Goal: Transaction & Acquisition: Book appointment/travel/reservation

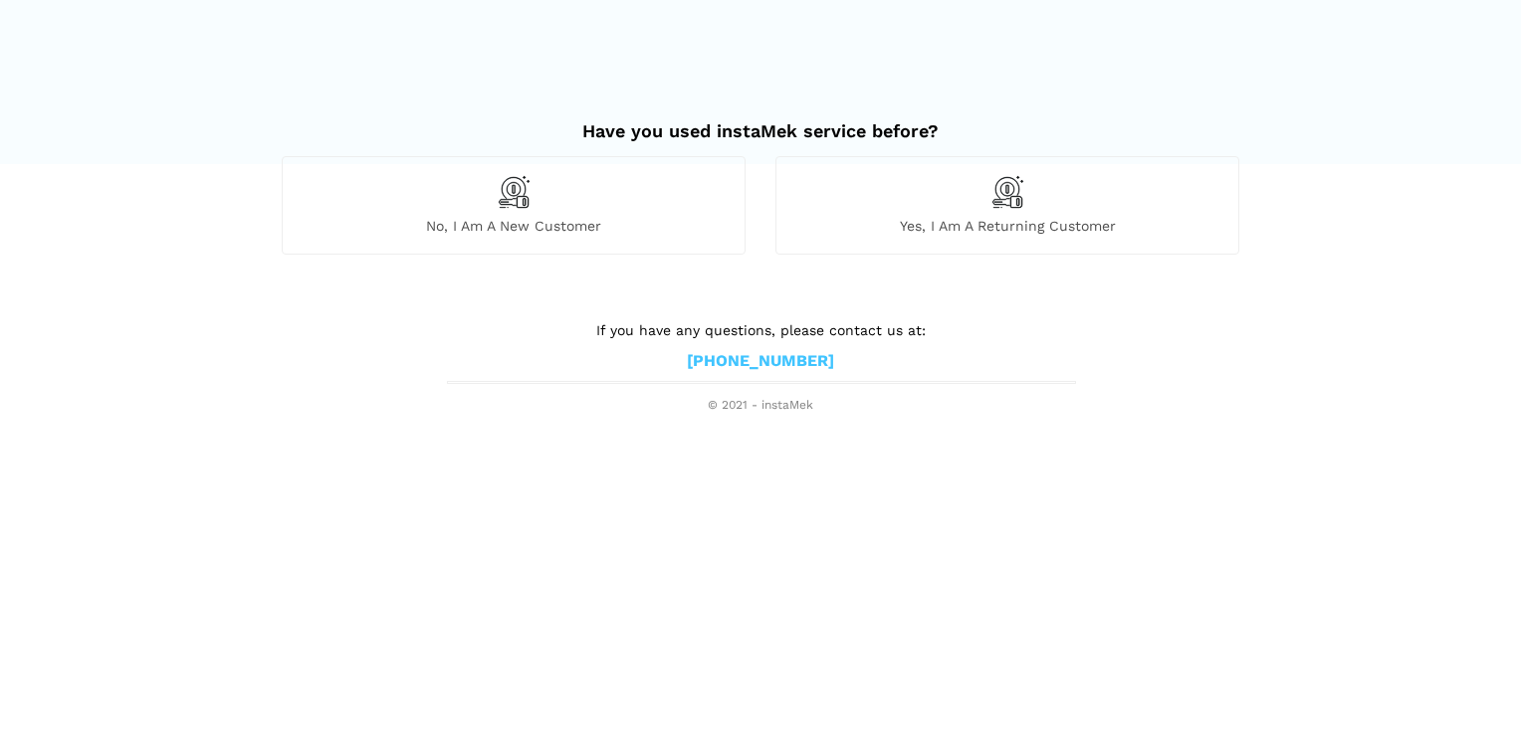
click at [542, 201] on div "No, I am a new customer" at bounding box center [514, 205] width 464 height 98
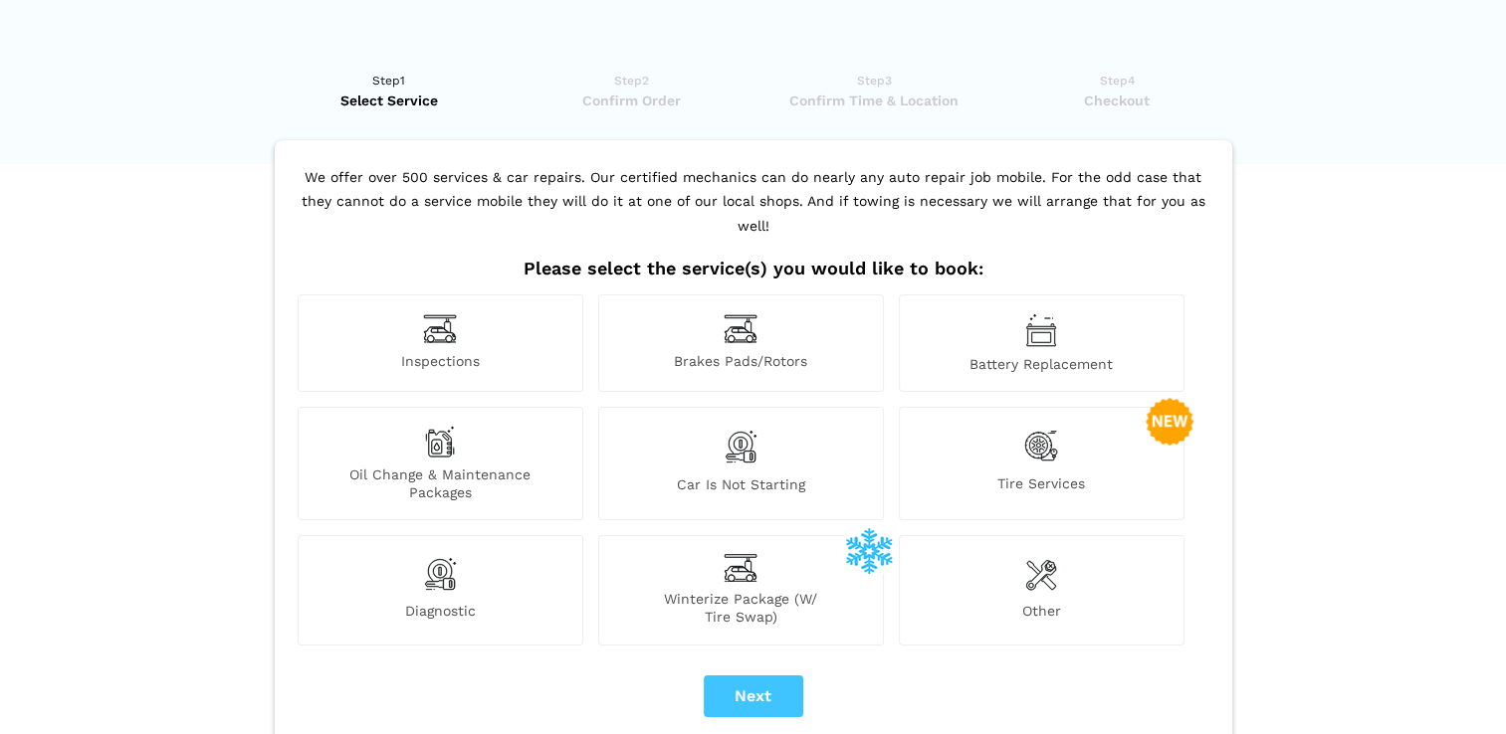
click at [1019, 318] on div "Battery Replacement" at bounding box center [1042, 344] width 286 height 98
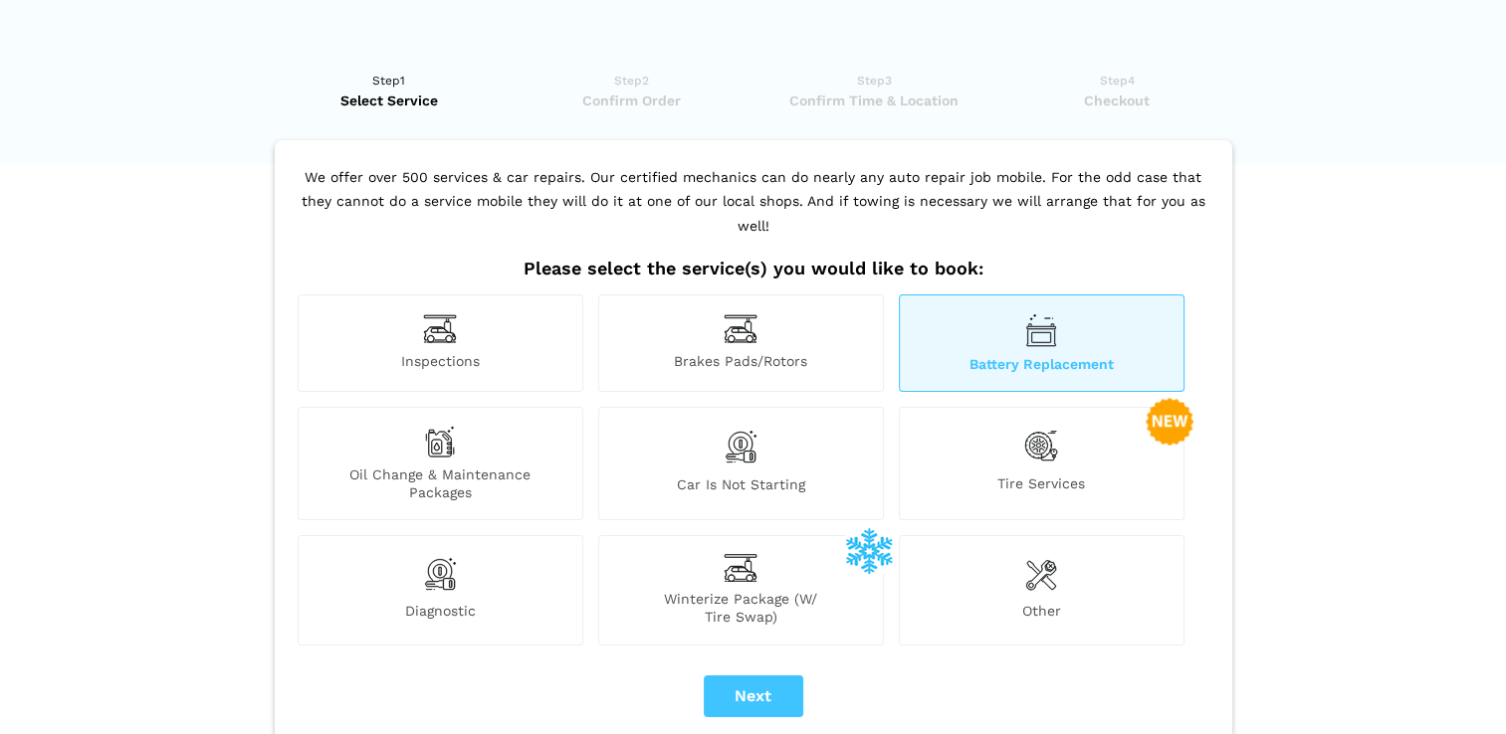
scroll to position [209, 0]
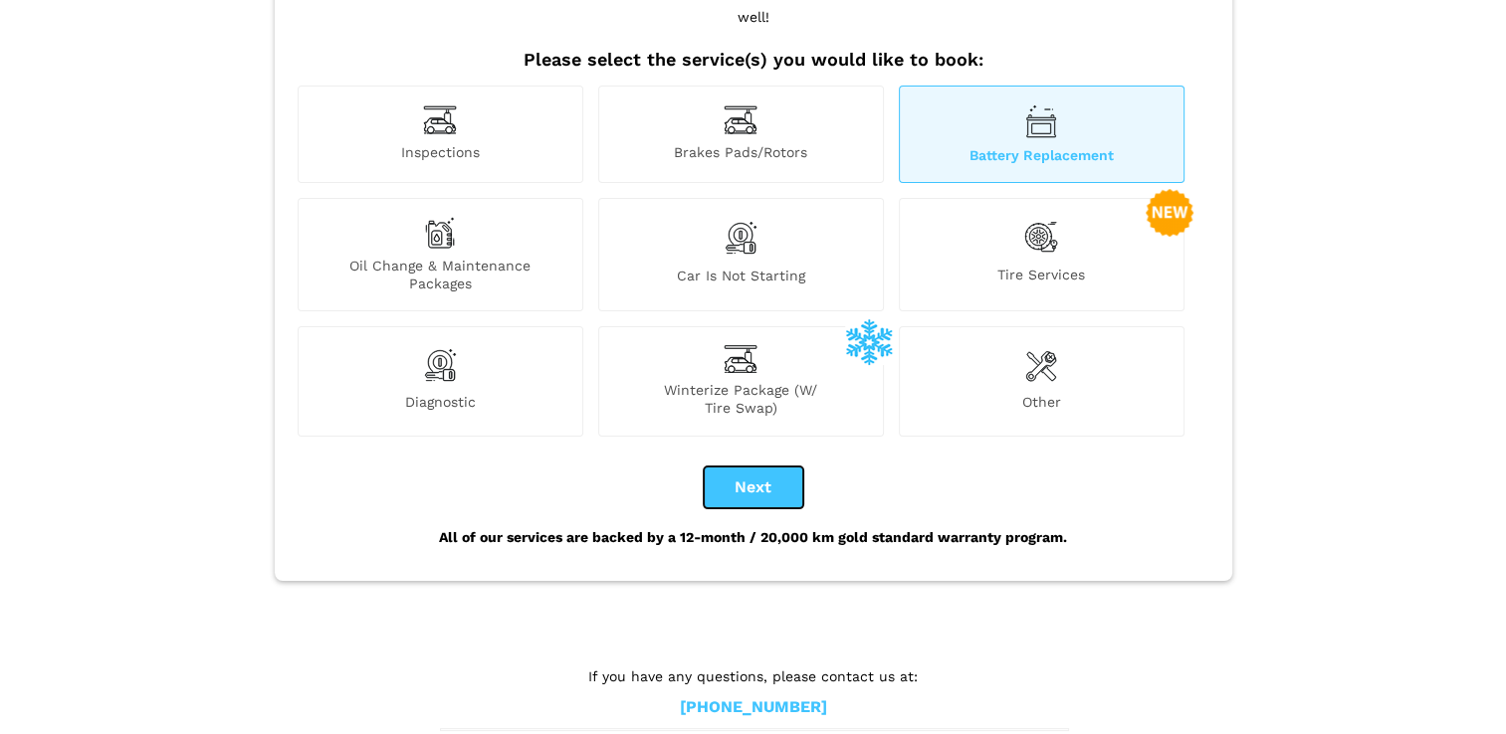
click at [772, 467] on button "Next" at bounding box center [754, 488] width 100 height 42
checkbox input "true"
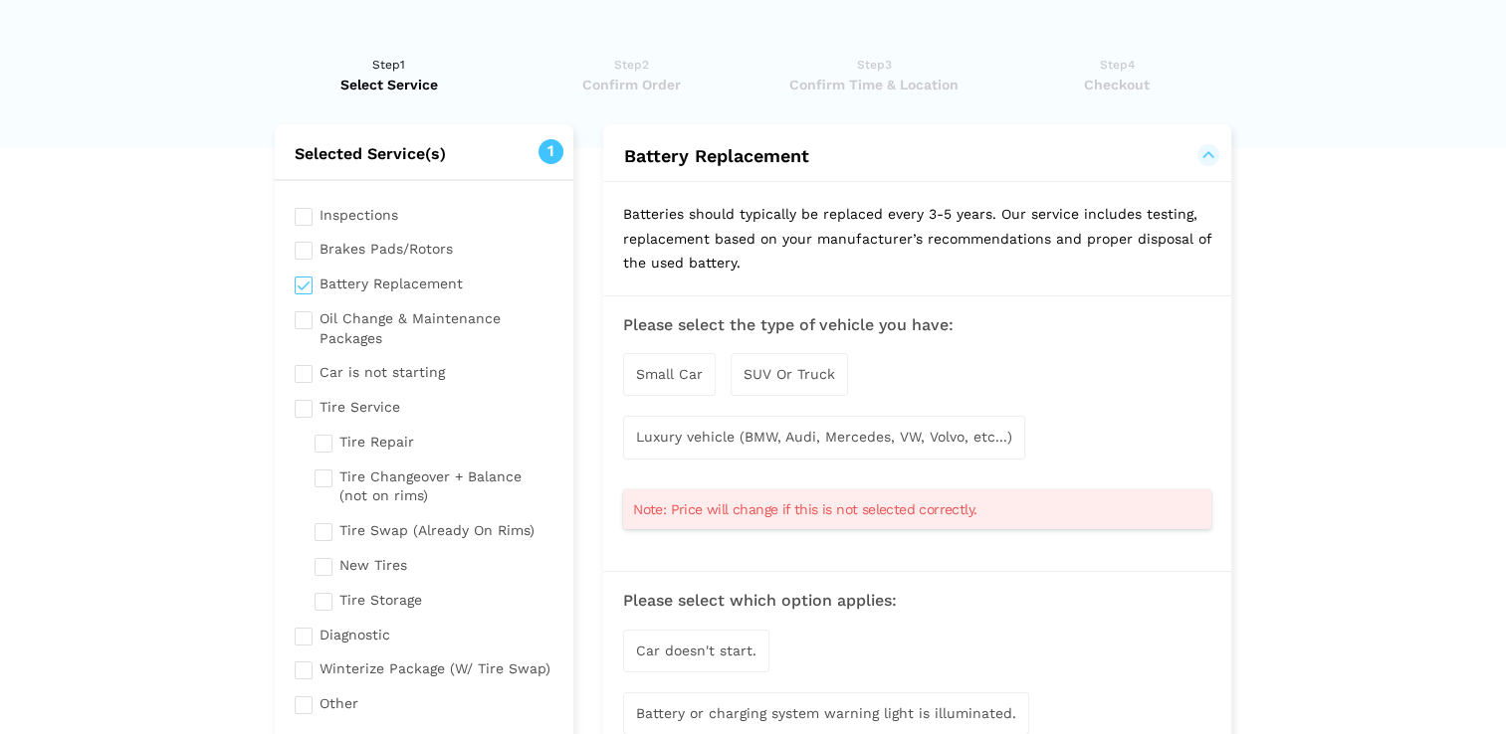
scroll to position [0, 0]
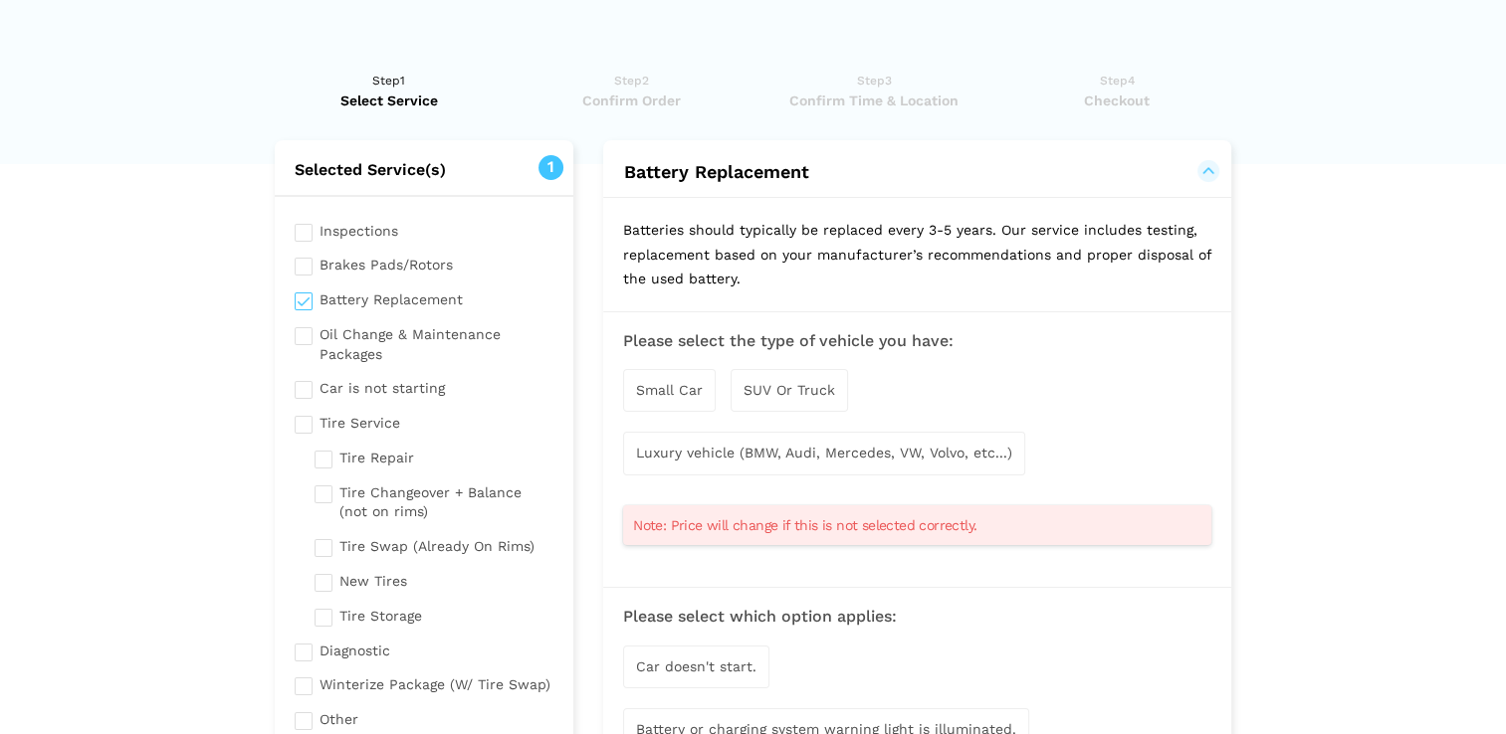
click at [772, 455] on span "Luxury vehicle (BMW, Audi, Mercedes, VW, Volvo, etc...)" at bounding box center [824, 453] width 376 height 16
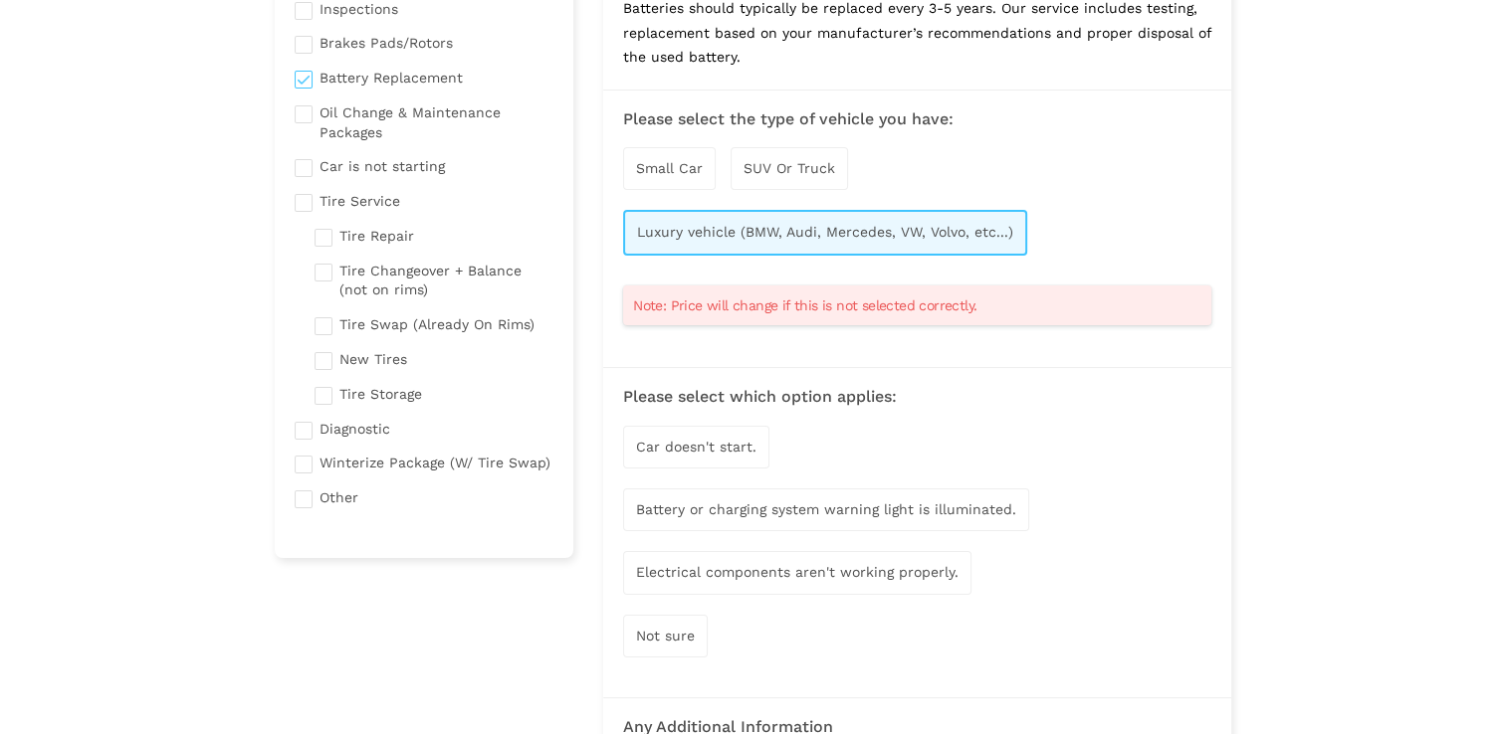
scroll to position [223, 0]
click at [804, 156] on div "SUV Or Truck" at bounding box center [788, 167] width 117 height 43
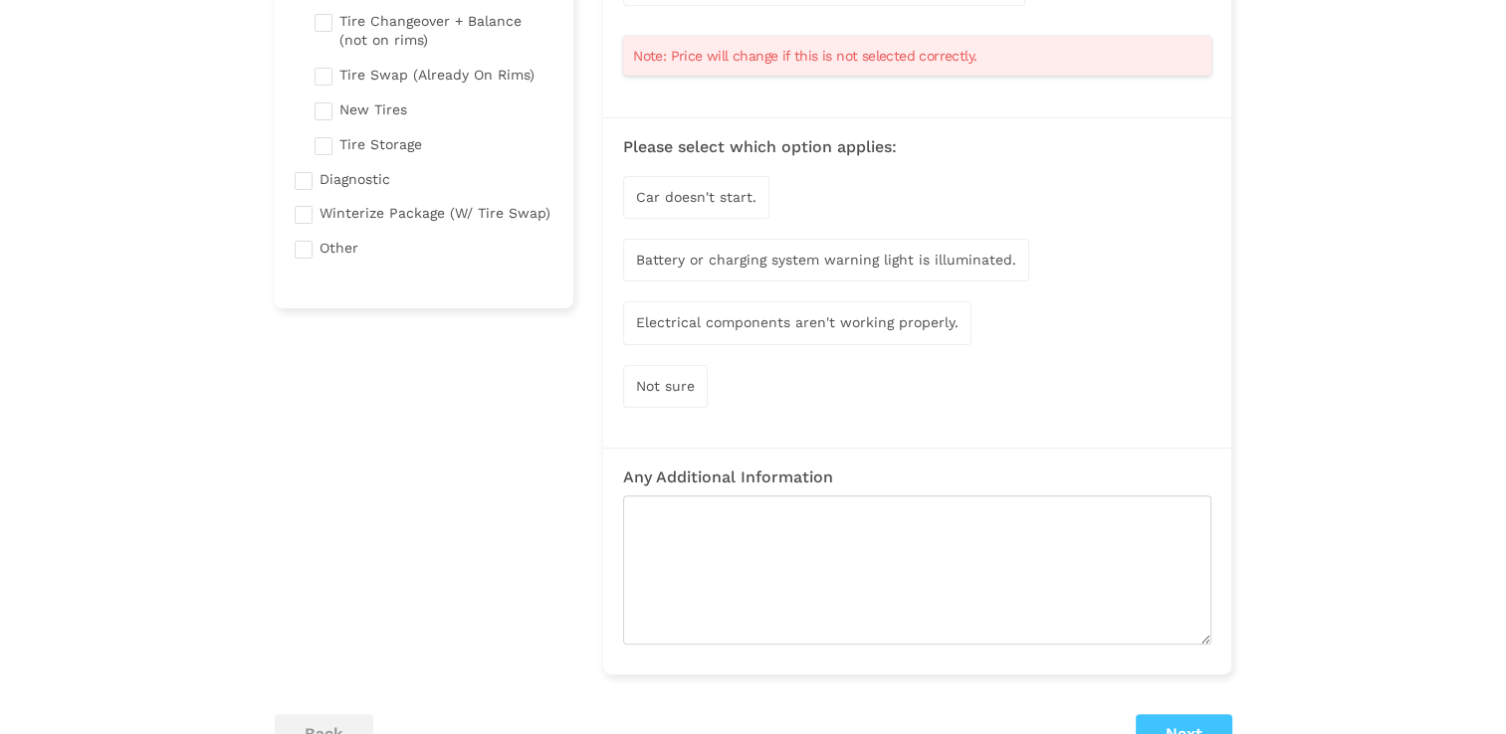
scroll to position [473, 0]
click at [743, 192] on span "Car doesn't start." at bounding box center [696, 196] width 120 height 16
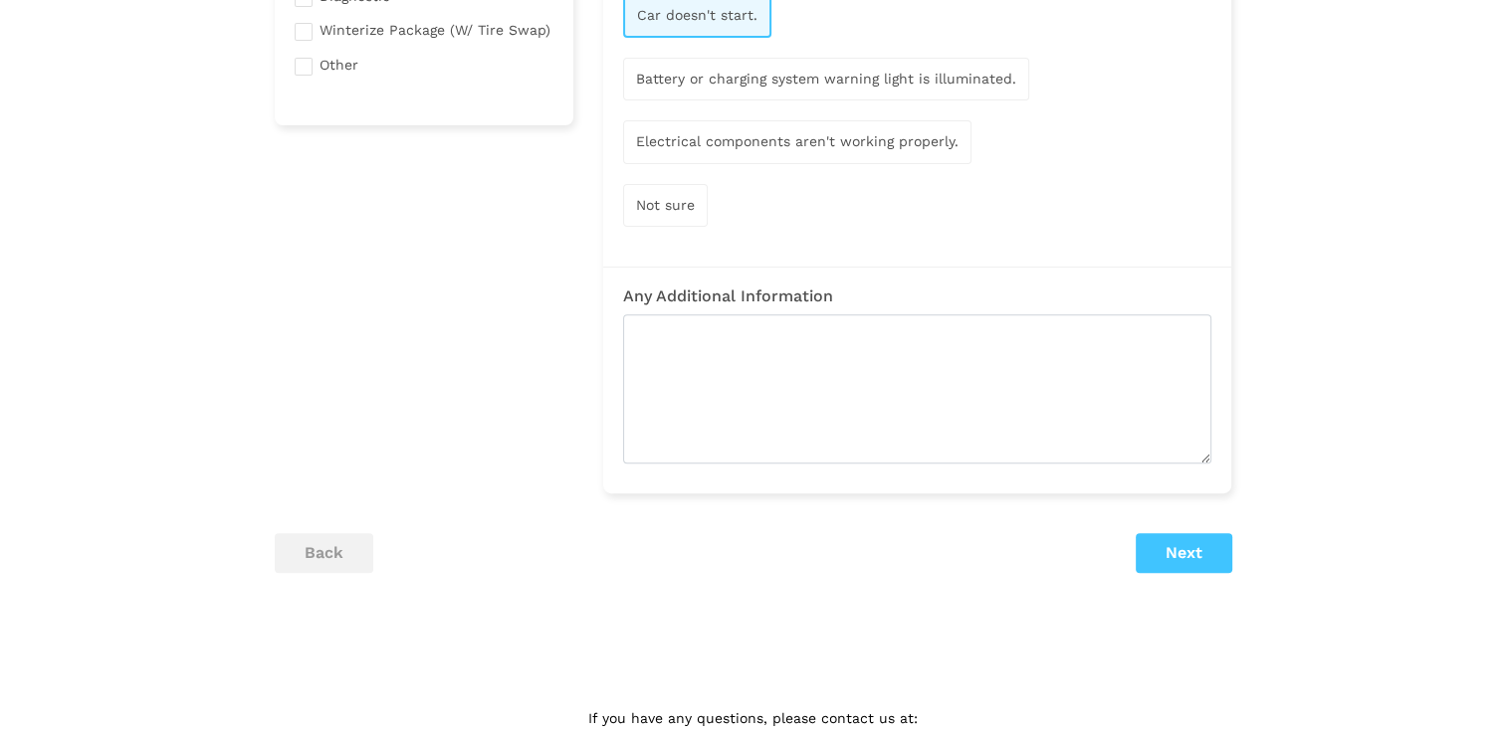
scroll to position [720, 0]
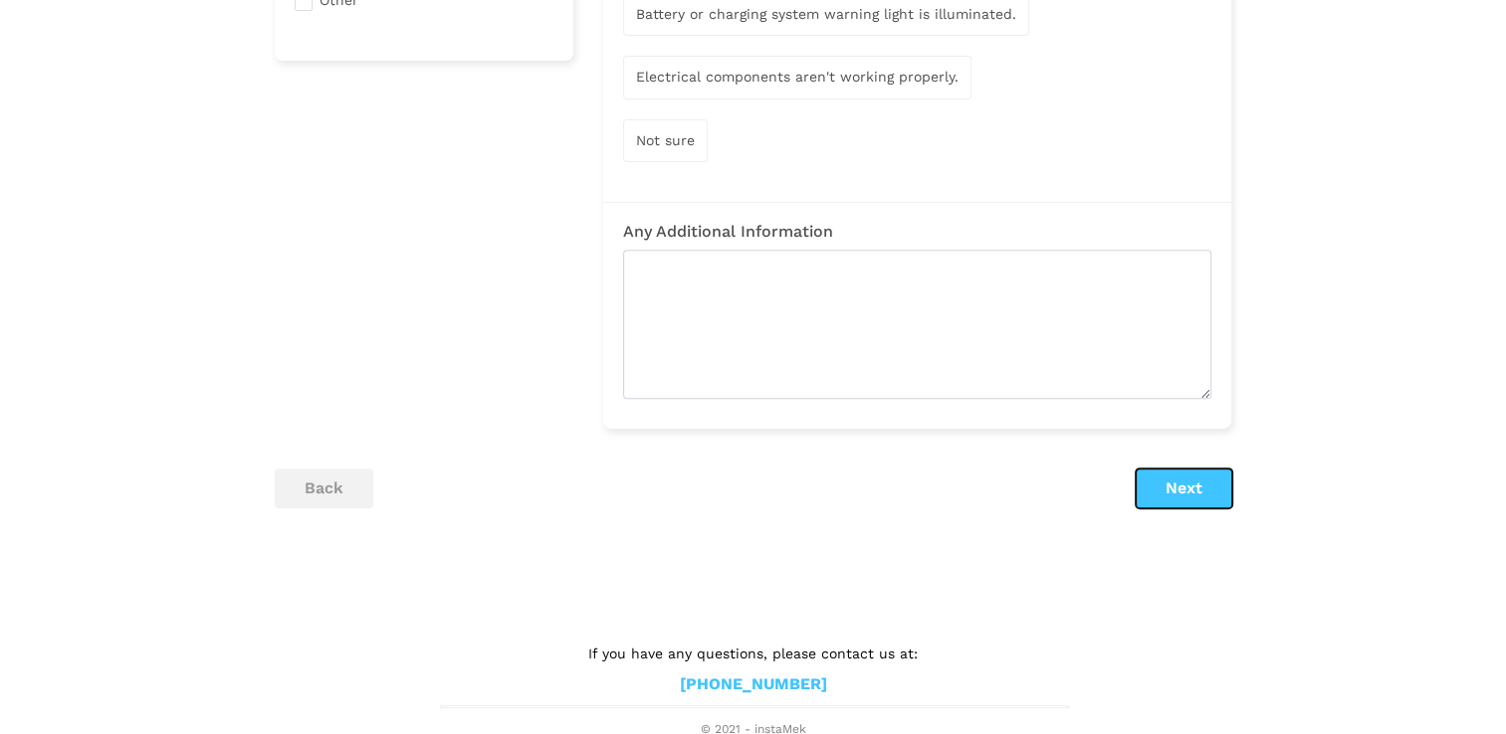
click at [1180, 482] on button "Next" at bounding box center [1183, 489] width 97 height 40
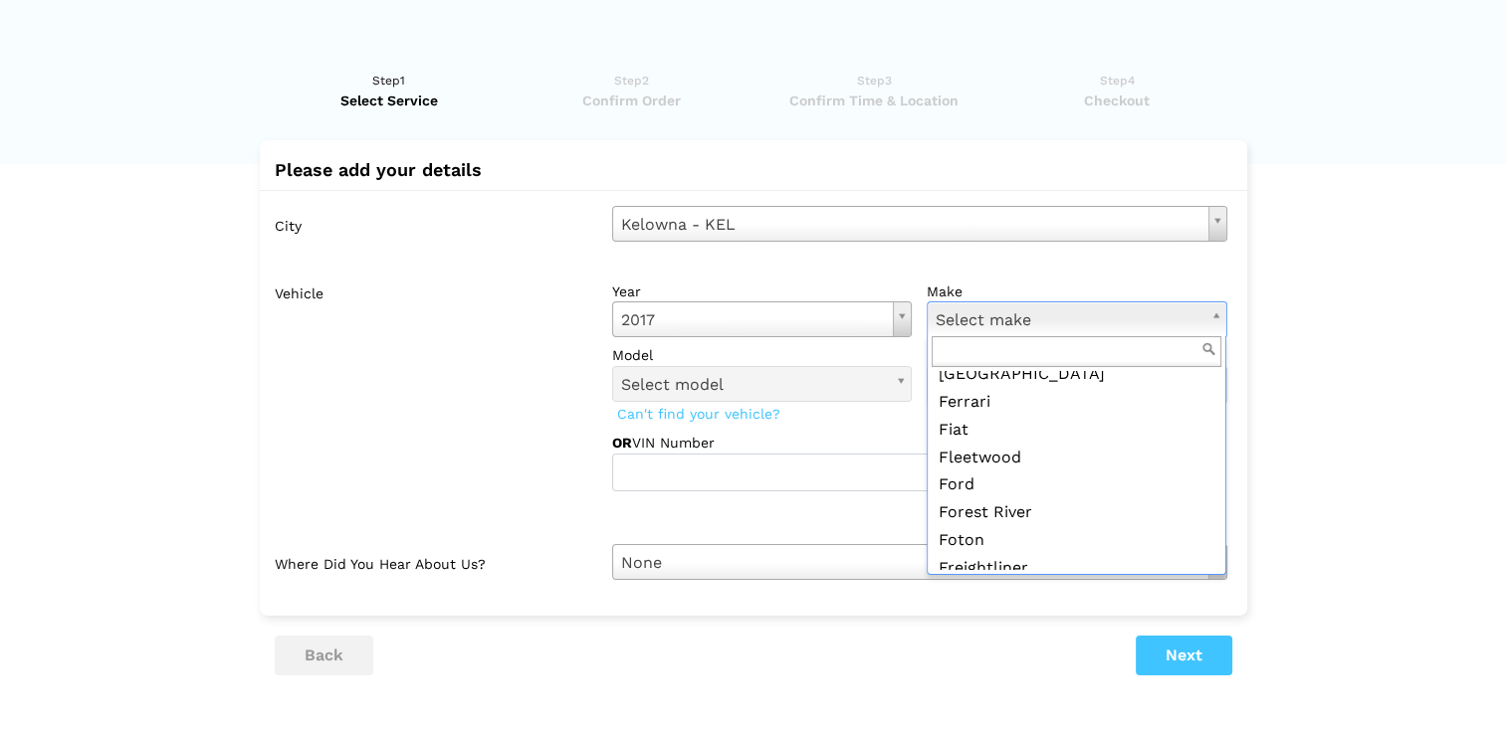
scroll to position [787, 0]
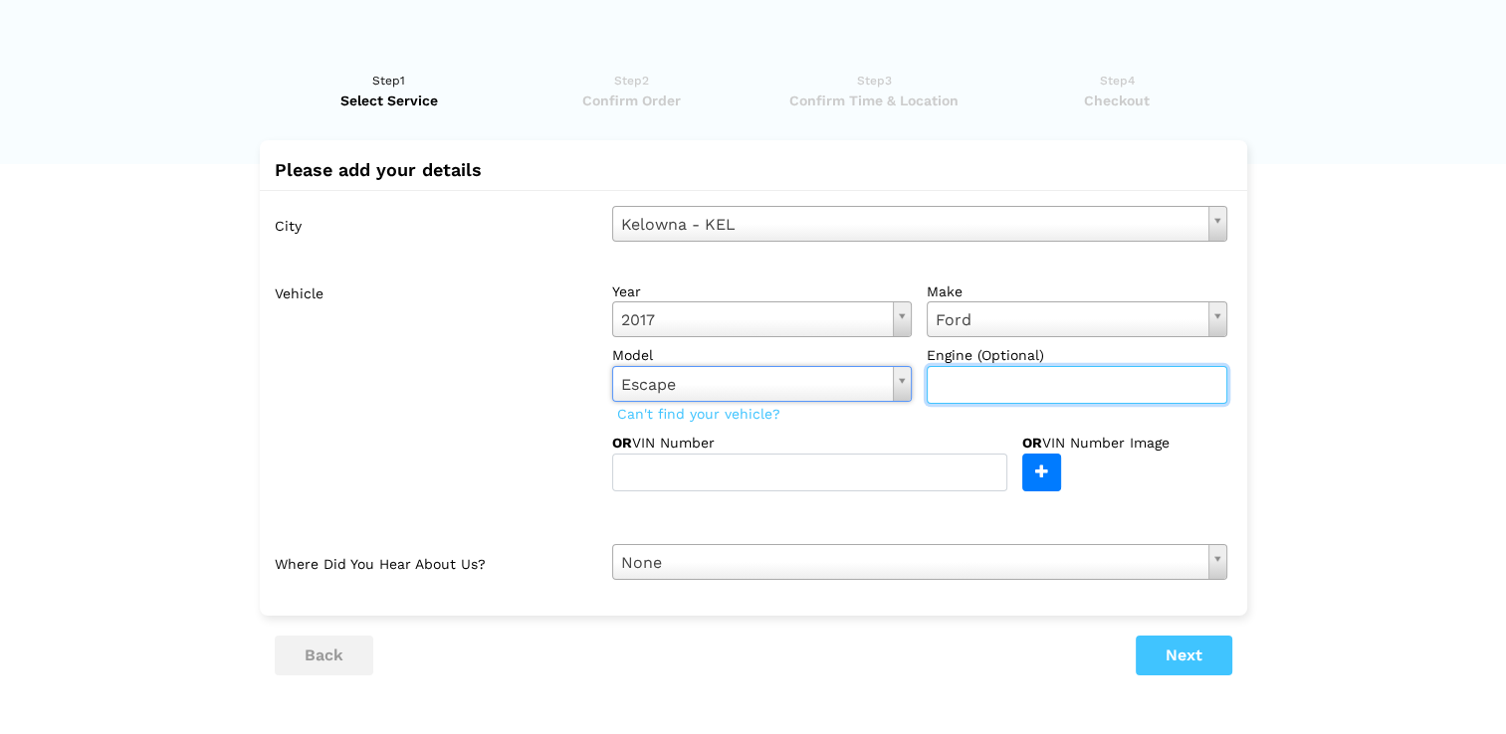
click at [1004, 388] on input "text" at bounding box center [1077, 385] width 301 height 38
type input "2.0L"
click at [1006, 392] on input "2.0L" at bounding box center [1077, 385] width 301 height 38
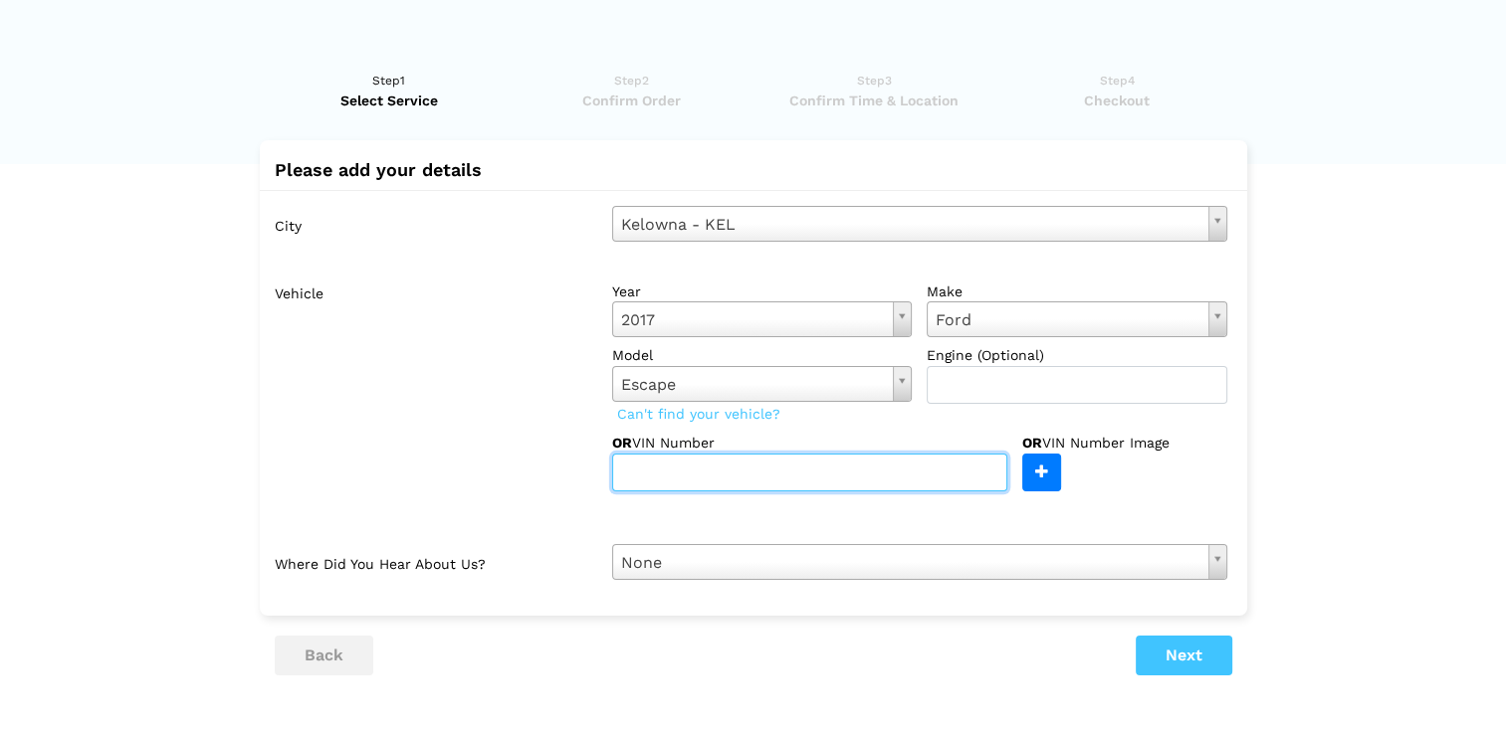
click at [698, 472] on input "text" at bounding box center [809, 473] width 395 height 38
type input "[US_VEHICLE_IDENTIFICATION_NUMBER]"
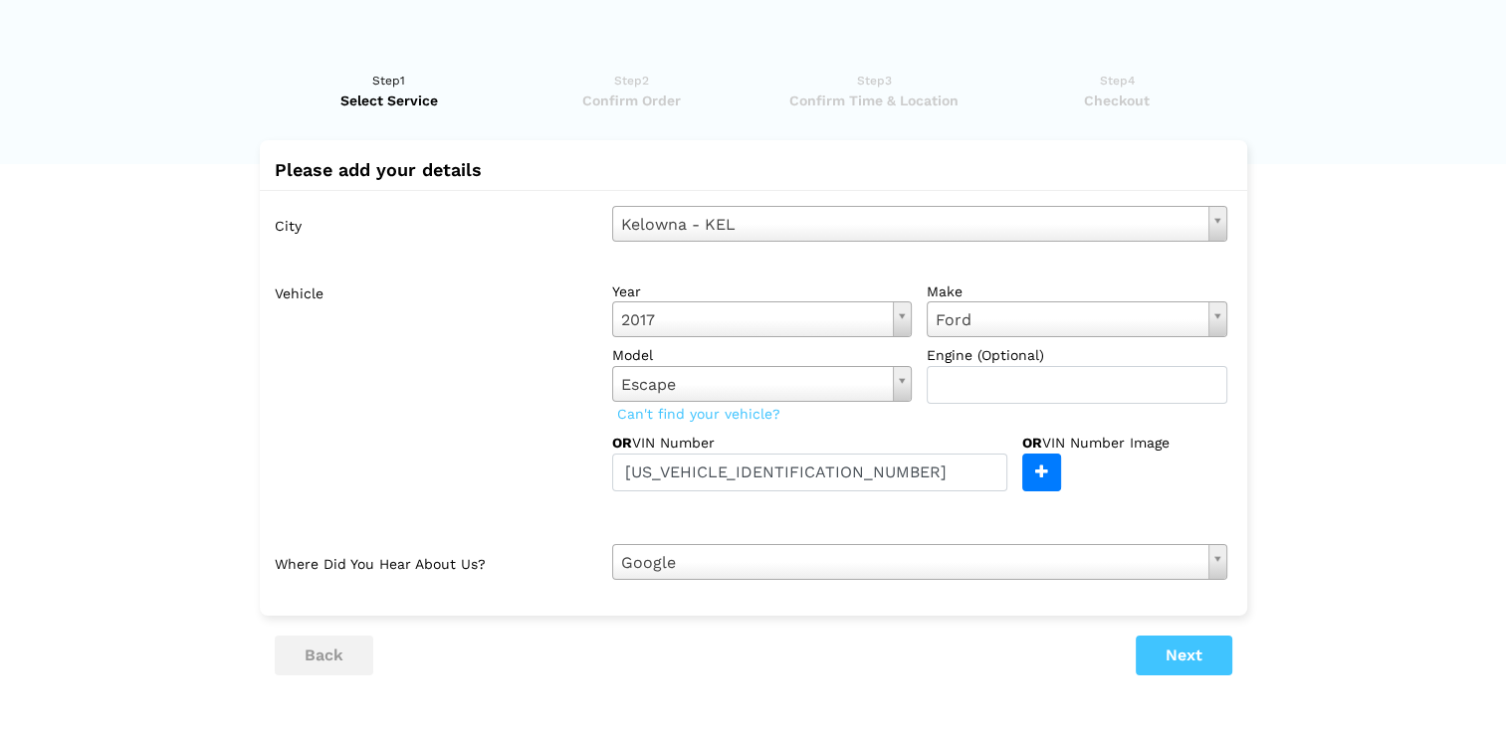
click at [518, 475] on label "Vehicle" at bounding box center [436, 383] width 322 height 218
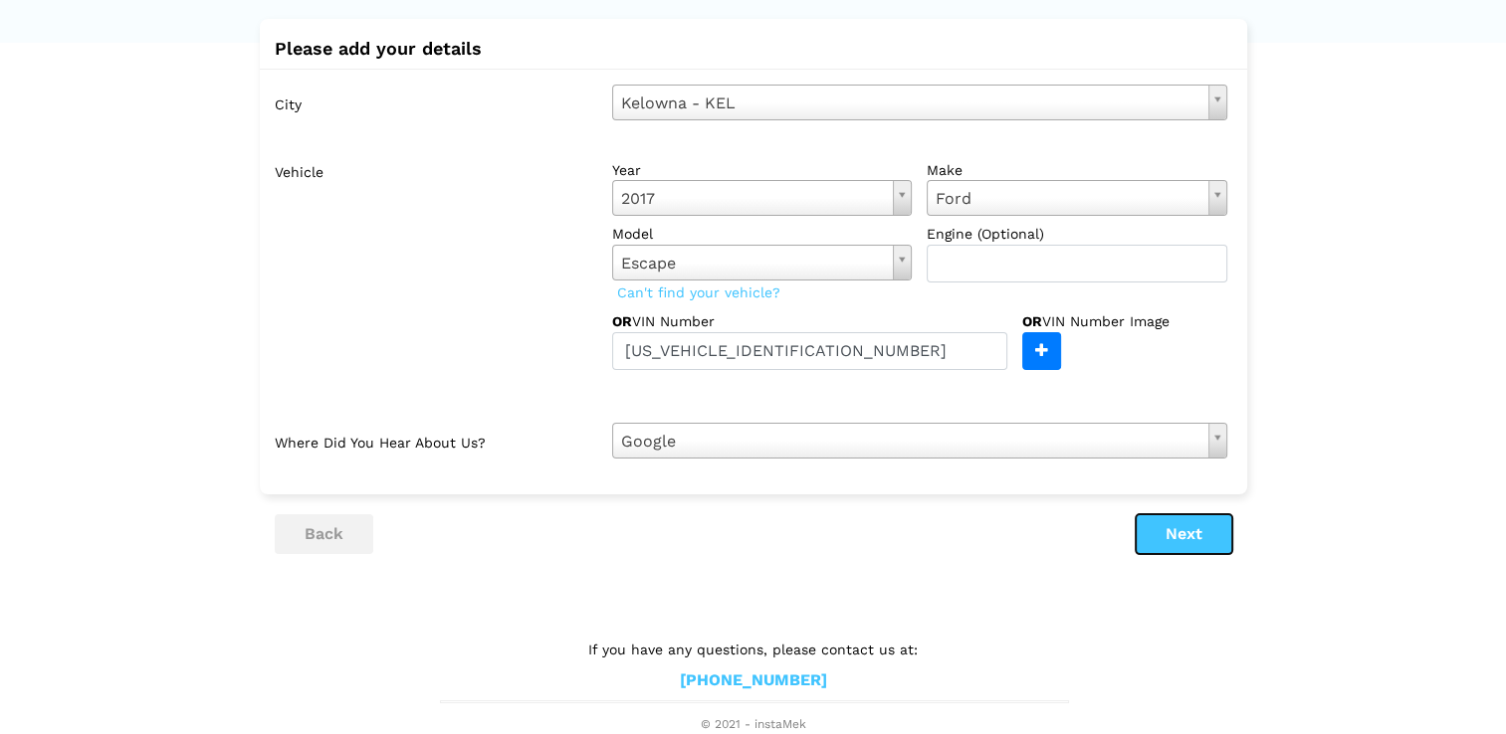
click at [1151, 525] on button "Next" at bounding box center [1183, 535] width 97 height 40
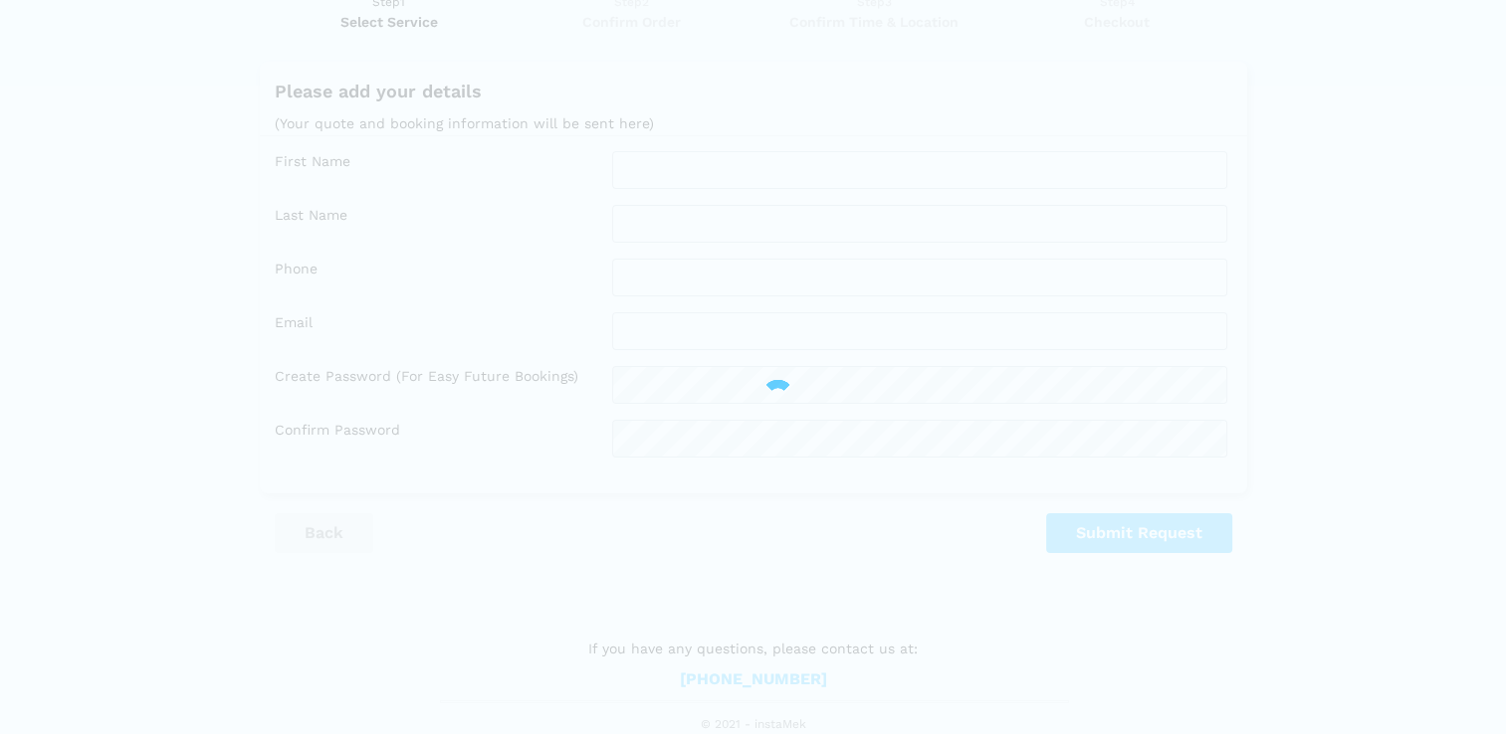
scroll to position [76, 0]
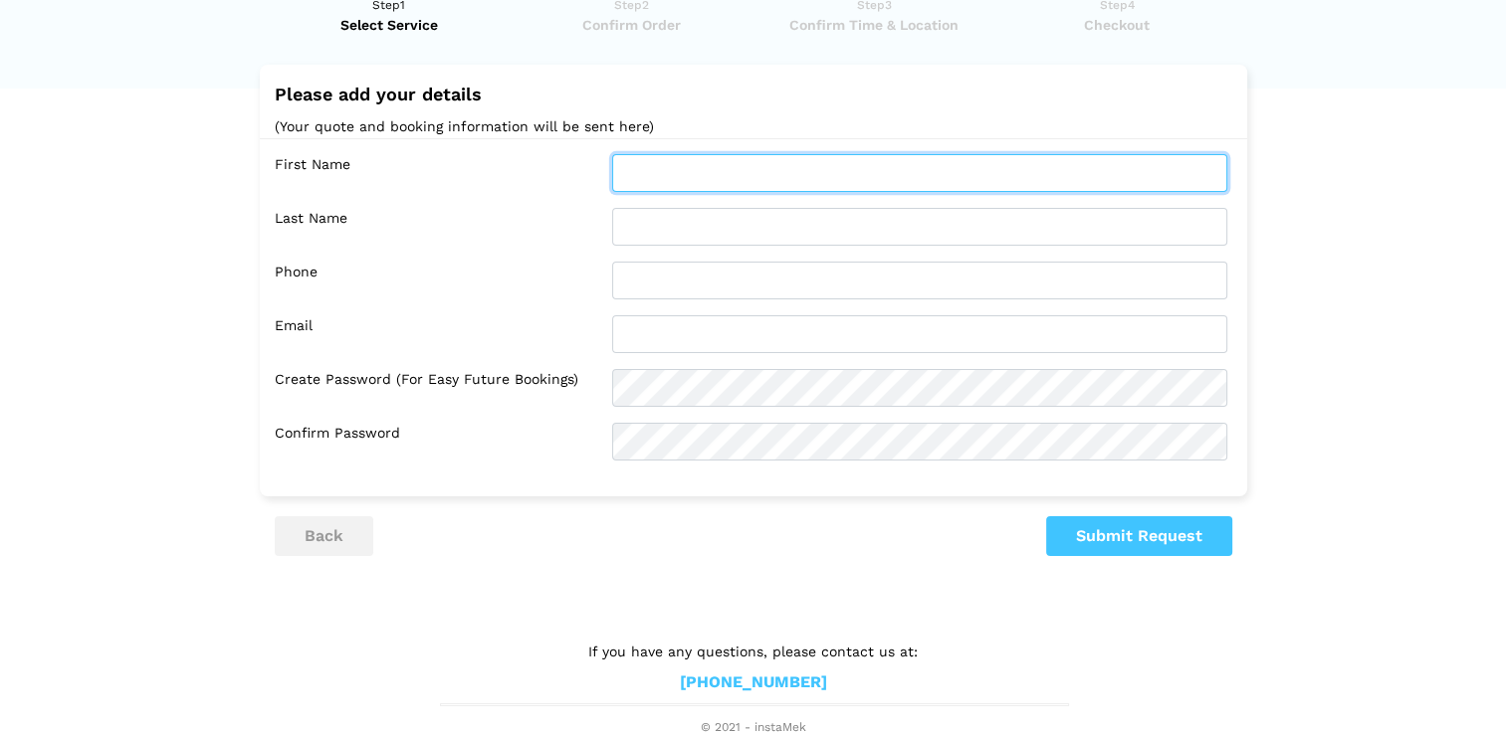
click at [633, 166] on input "text" at bounding box center [919, 173] width 615 height 38
type input "[PERSON_NAME]"
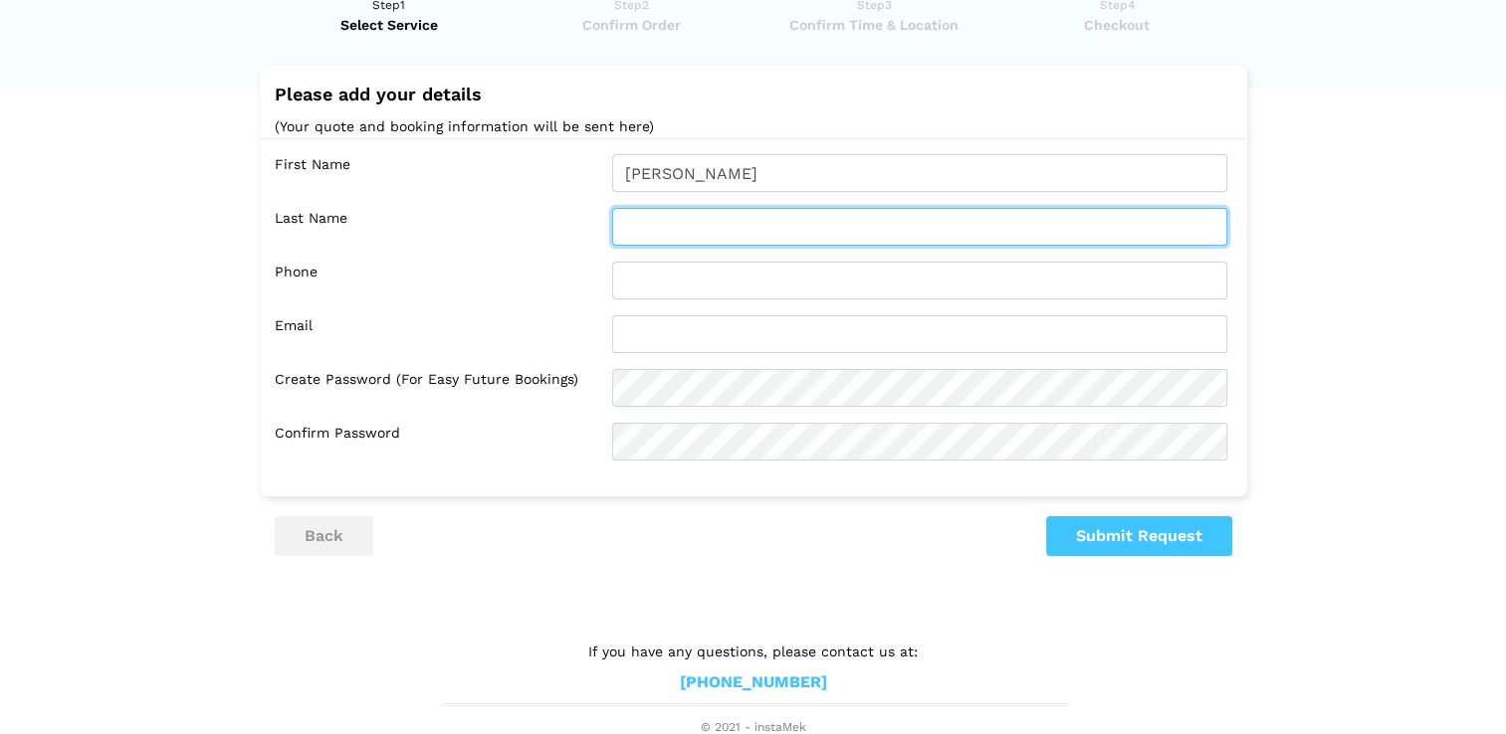
type input "[PERSON_NAME]"
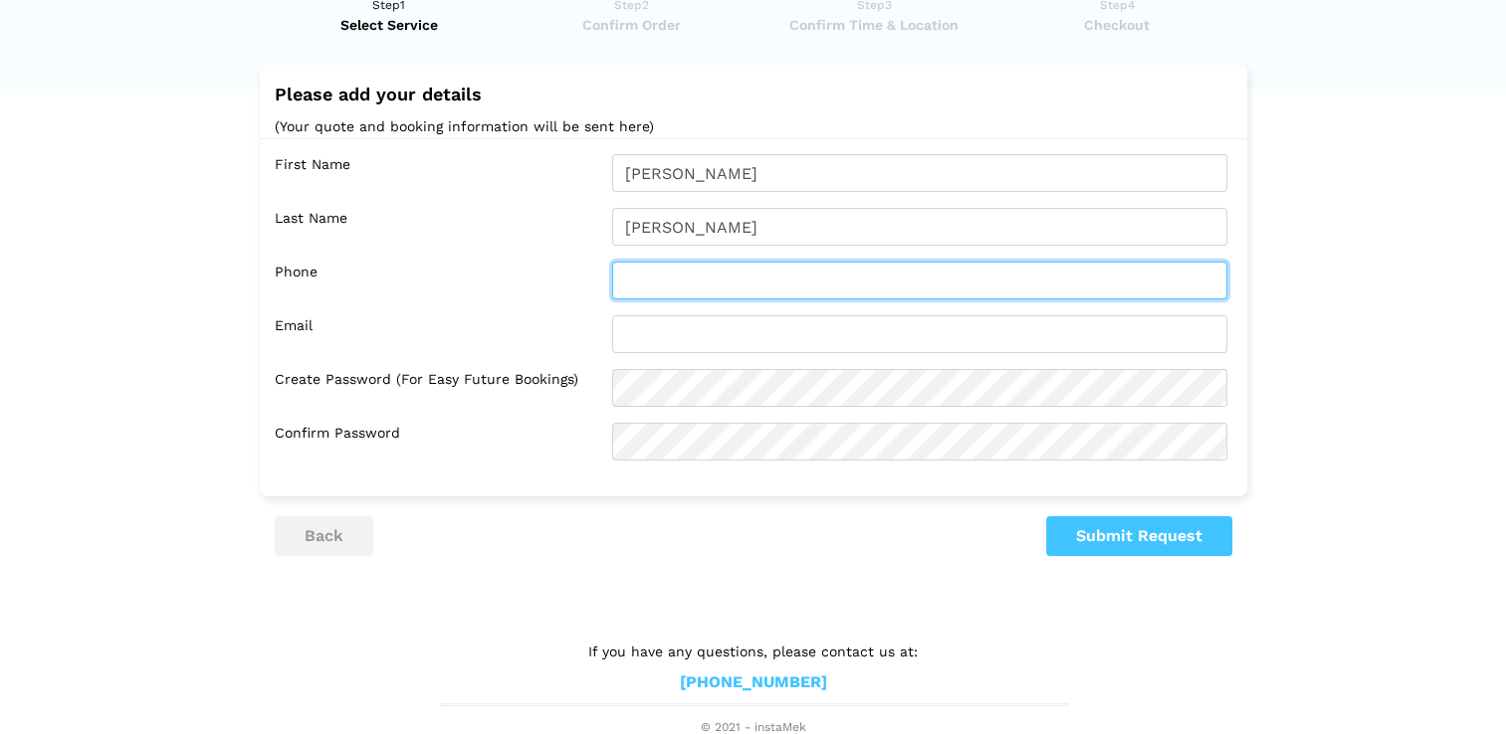
type input "2502152920"
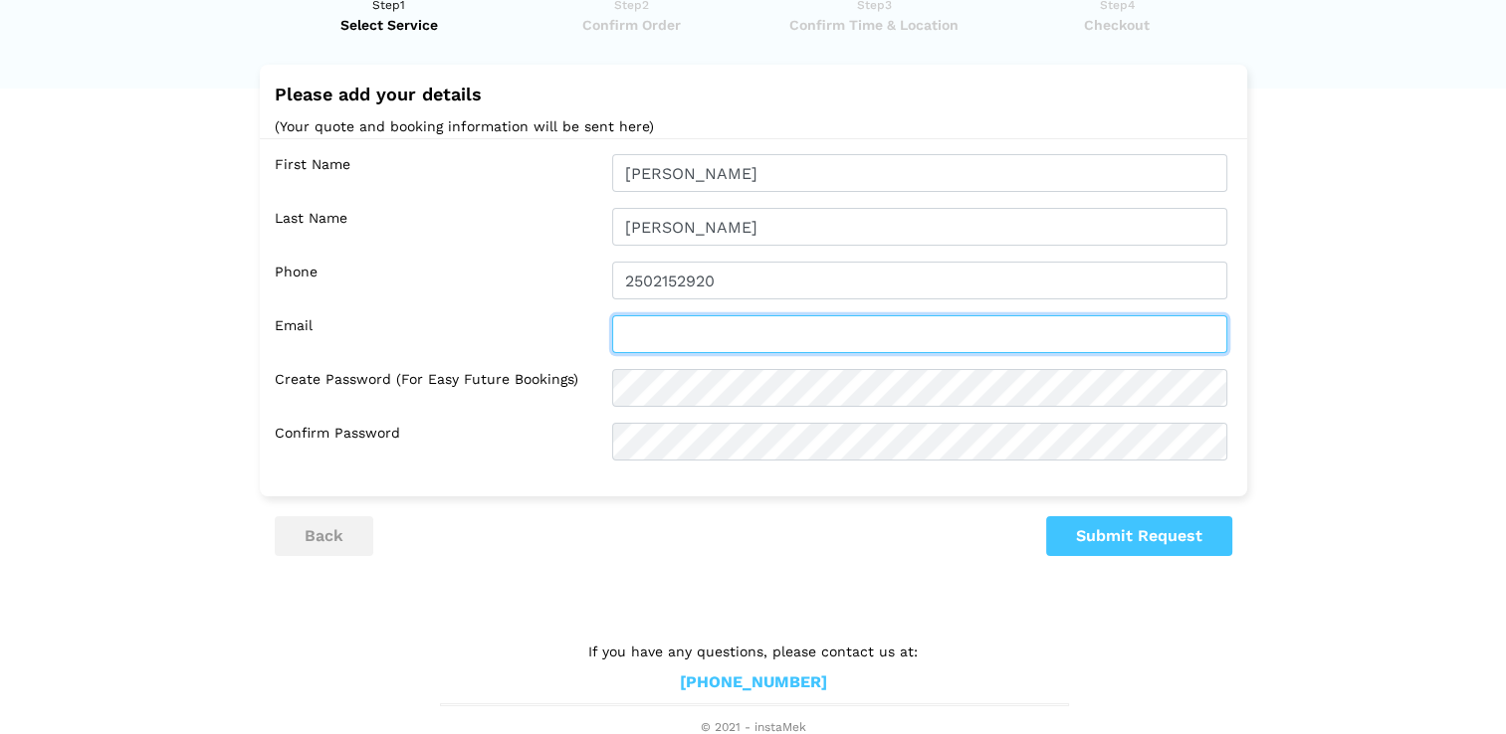
type input "[PERSON_NAME][EMAIL_ADDRESS][PERSON_NAME][DOMAIN_NAME]"
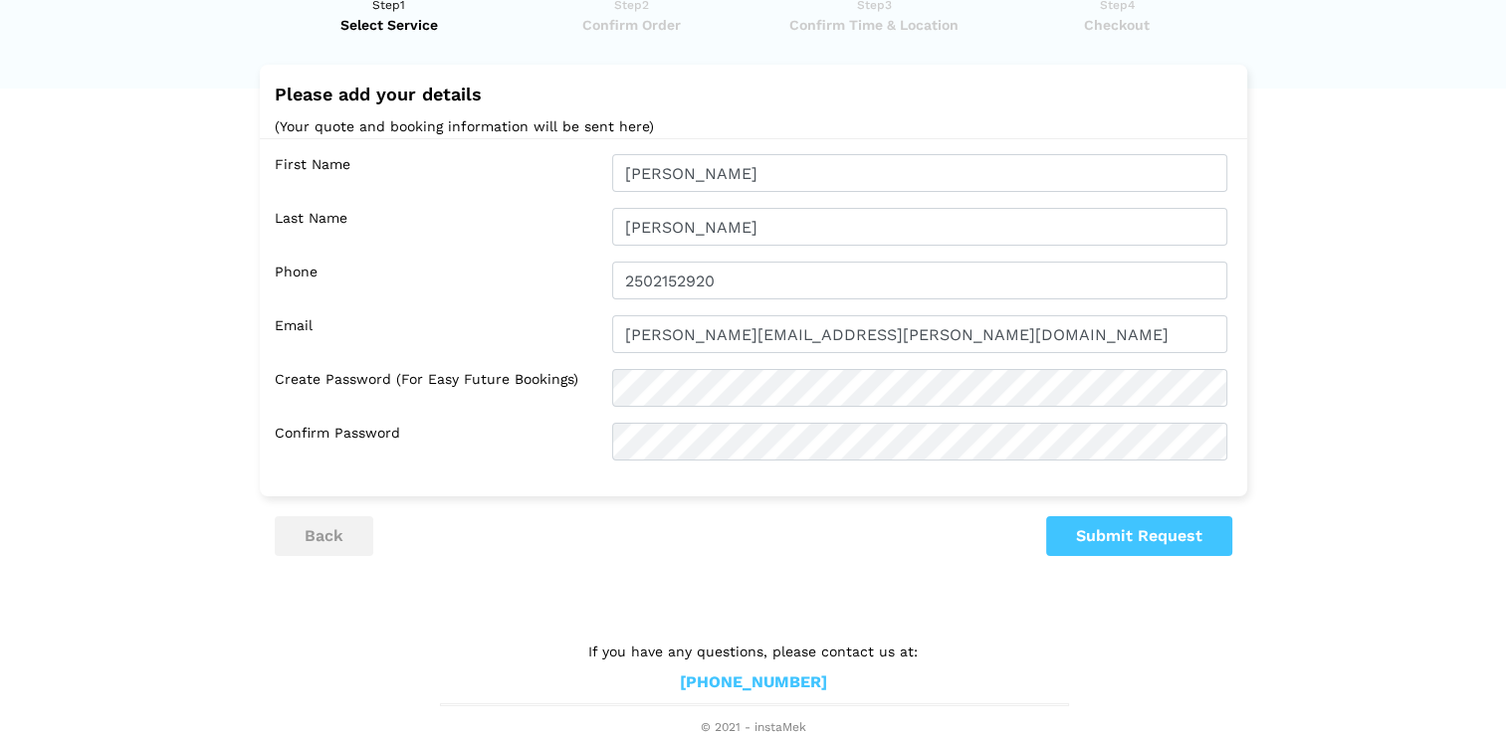
click at [1376, 419] on lik "Have you used instaMek service before? No, I am a new customer Yes, I am a retu…" at bounding box center [753, 356] width 1506 height 762
click at [1147, 528] on button "Submit Request" at bounding box center [1139, 536] width 186 height 40
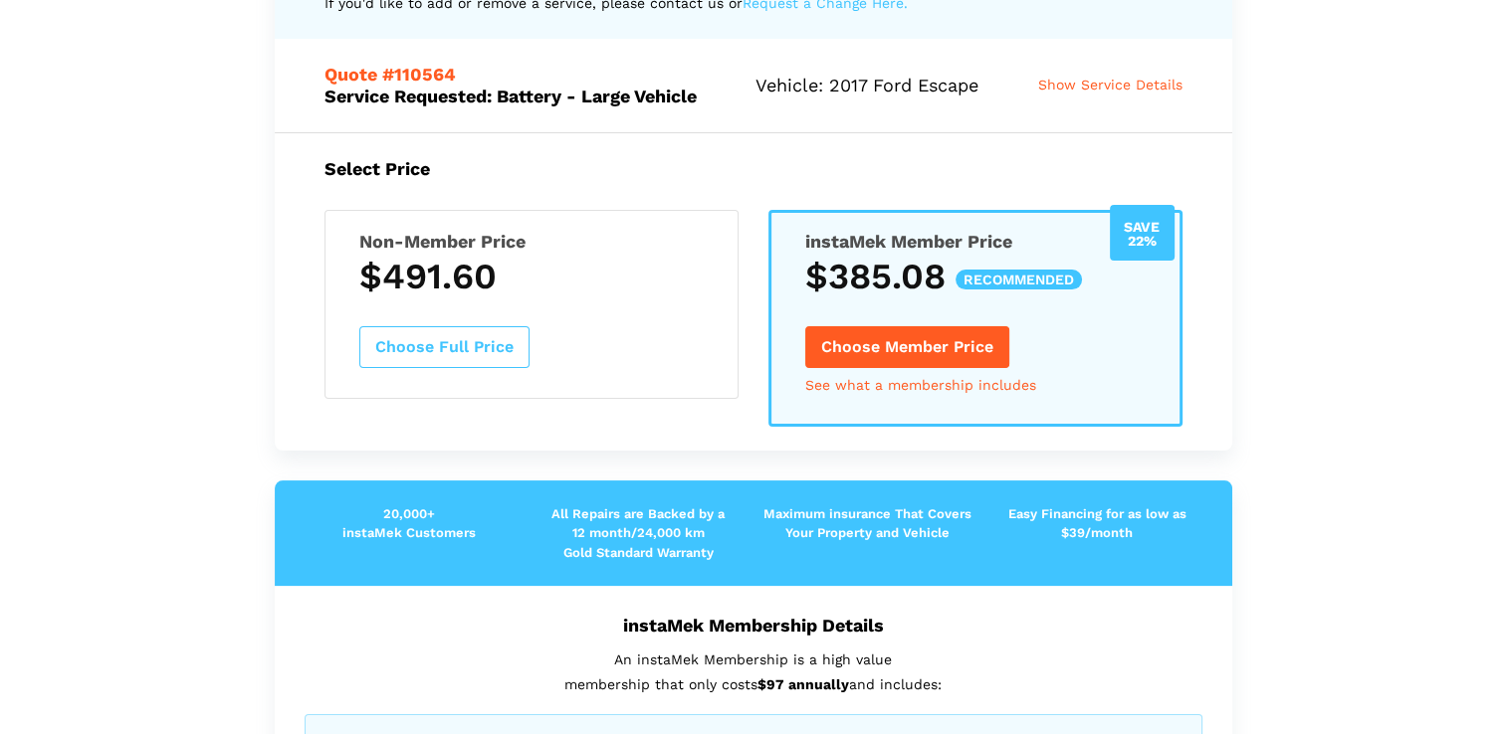
scroll to position [209, 0]
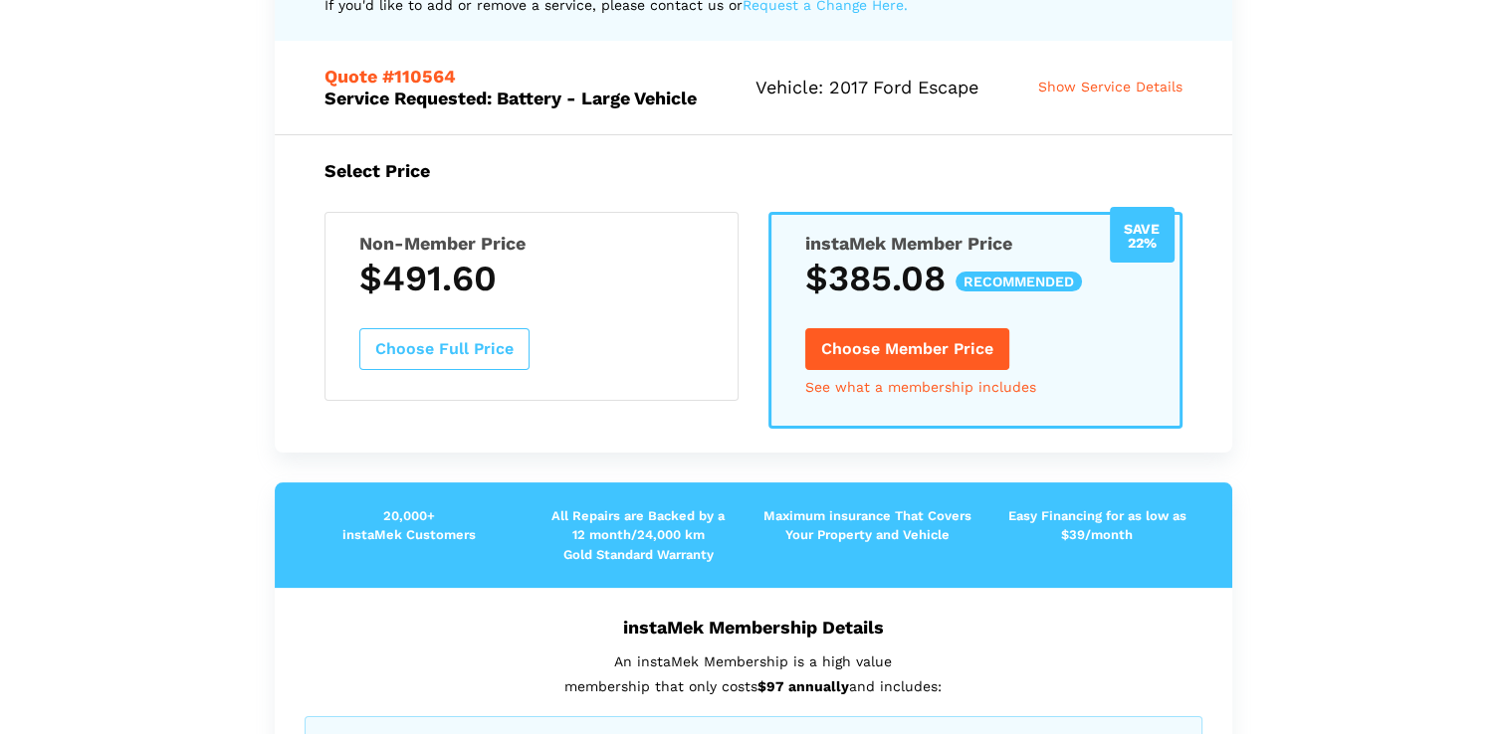
click at [955, 356] on button "Choose Member Price" at bounding box center [907, 349] width 204 height 42
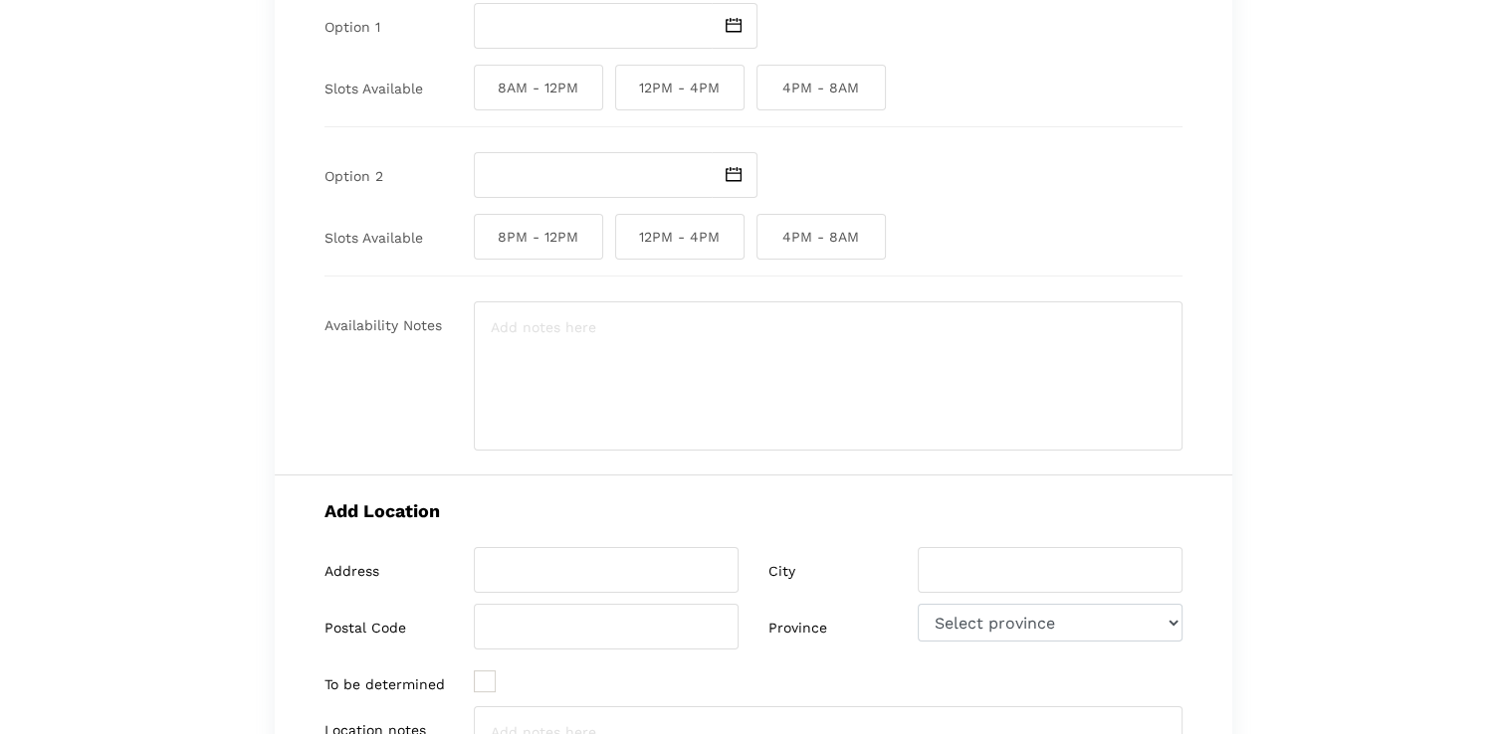
scroll to position [0, 0]
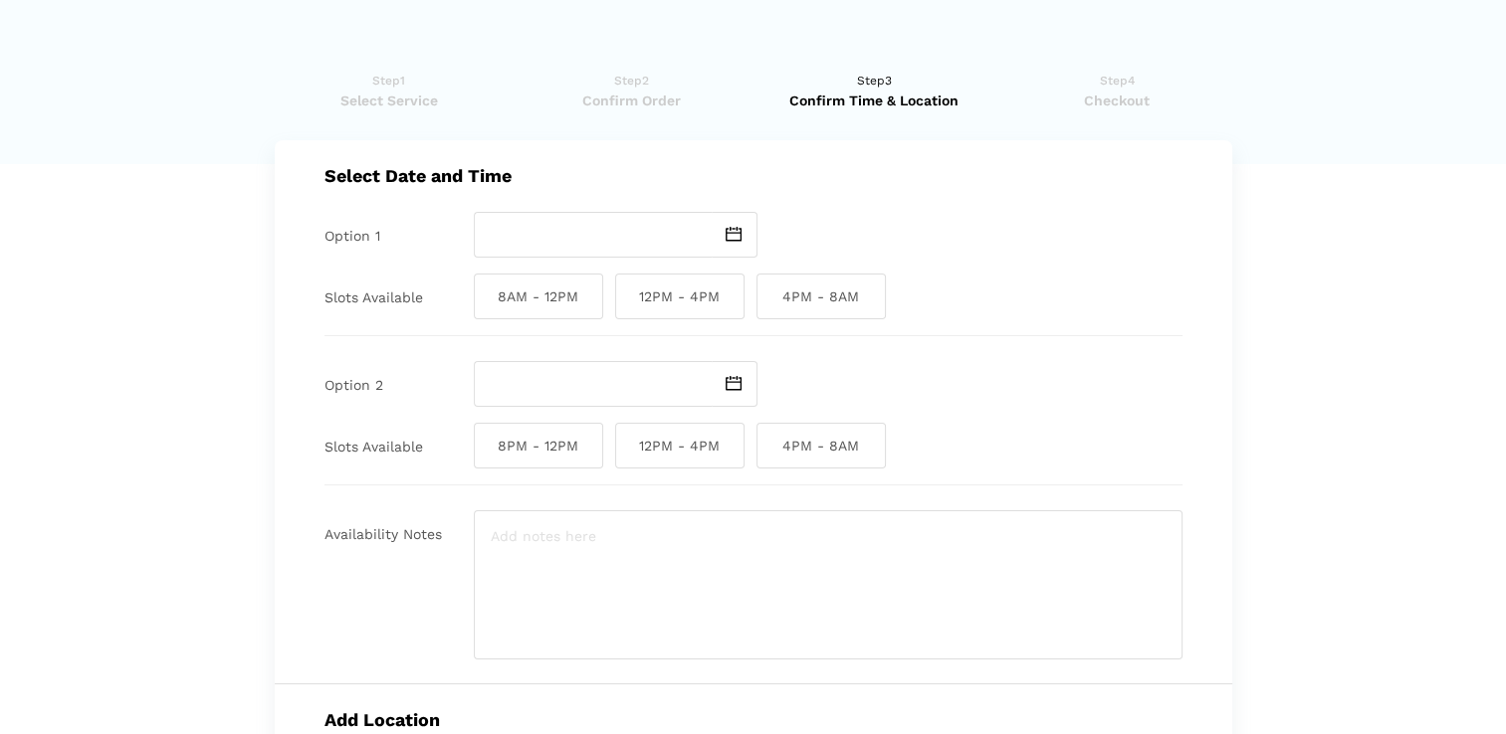
click at [728, 236] on img at bounding box center [733, 234] width 16 height 15
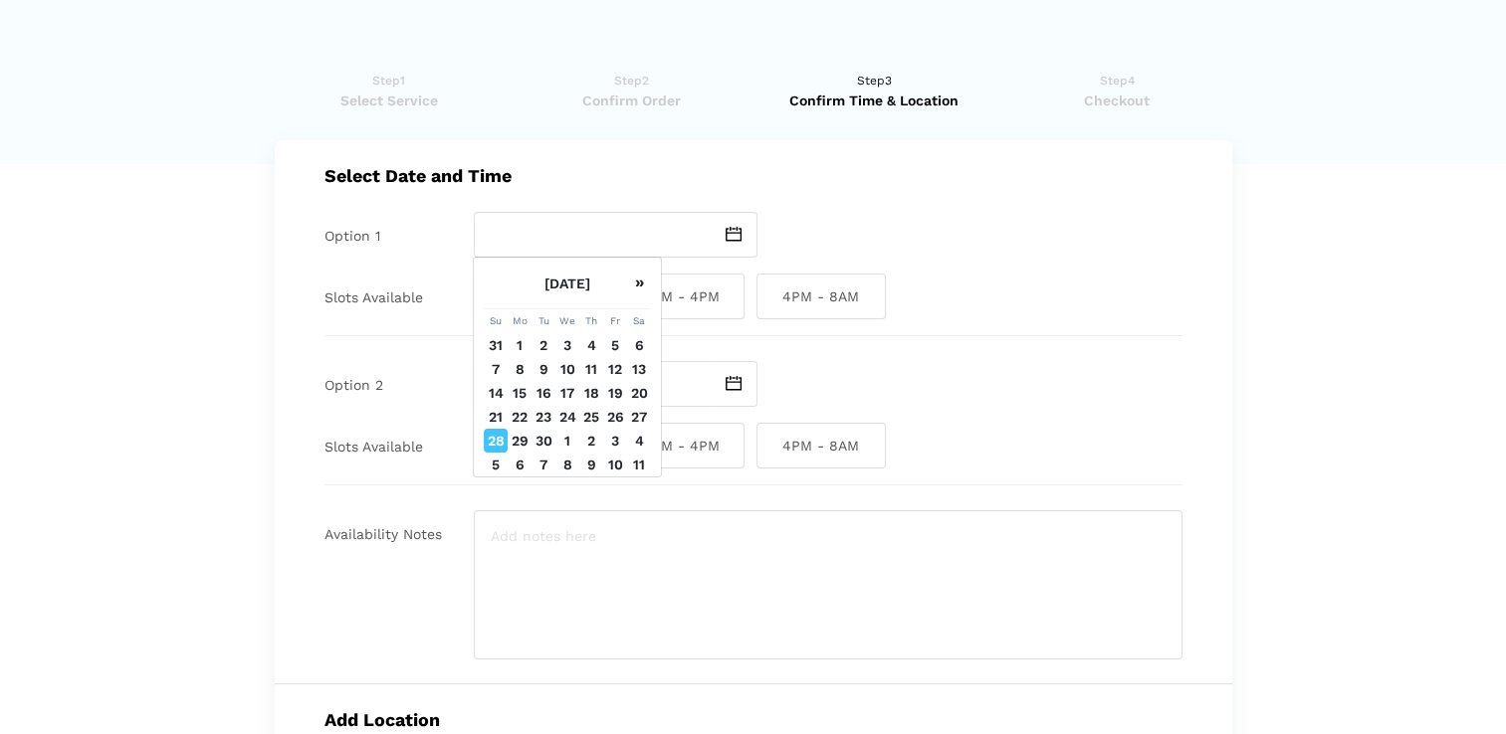
click at [519, 453] on td "29" at bounding box center [520, 441] width 24 height 24
type input "[DATE]"
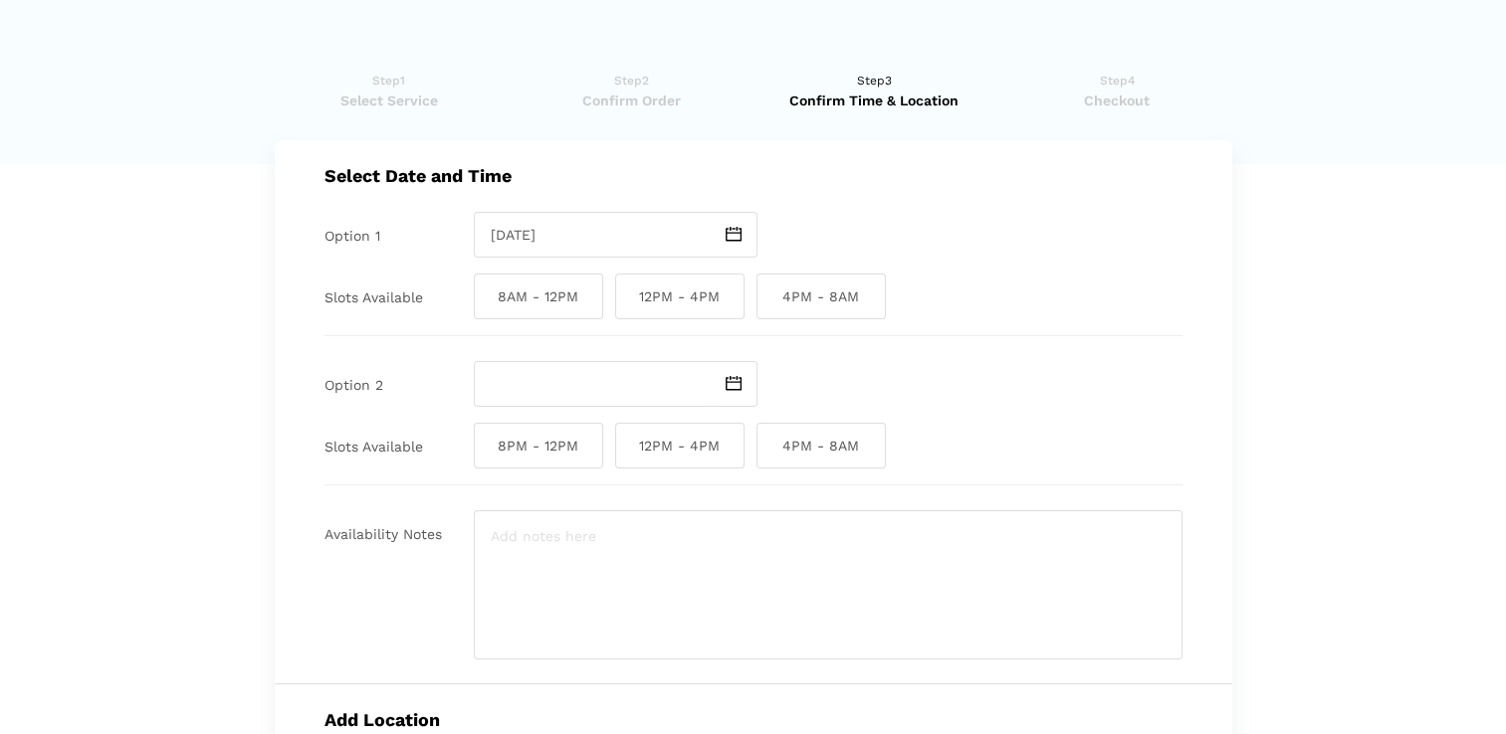
click at [557, 312] on span "8AM - 12PM" at bounding box center [538, 297] width 129 height 46
click at [487, 312] on input "8AM - 12PM" at bounding box center [480, 297] width 13 height 46
checkbox input "true"
click at [671, 309] on span "12PM - 4PM" at bounding box center [679, 297] width 129 height 46
click at [628, 309] on input "12PM - 4PM" at bounding box center [621, 297] width 13 height 46
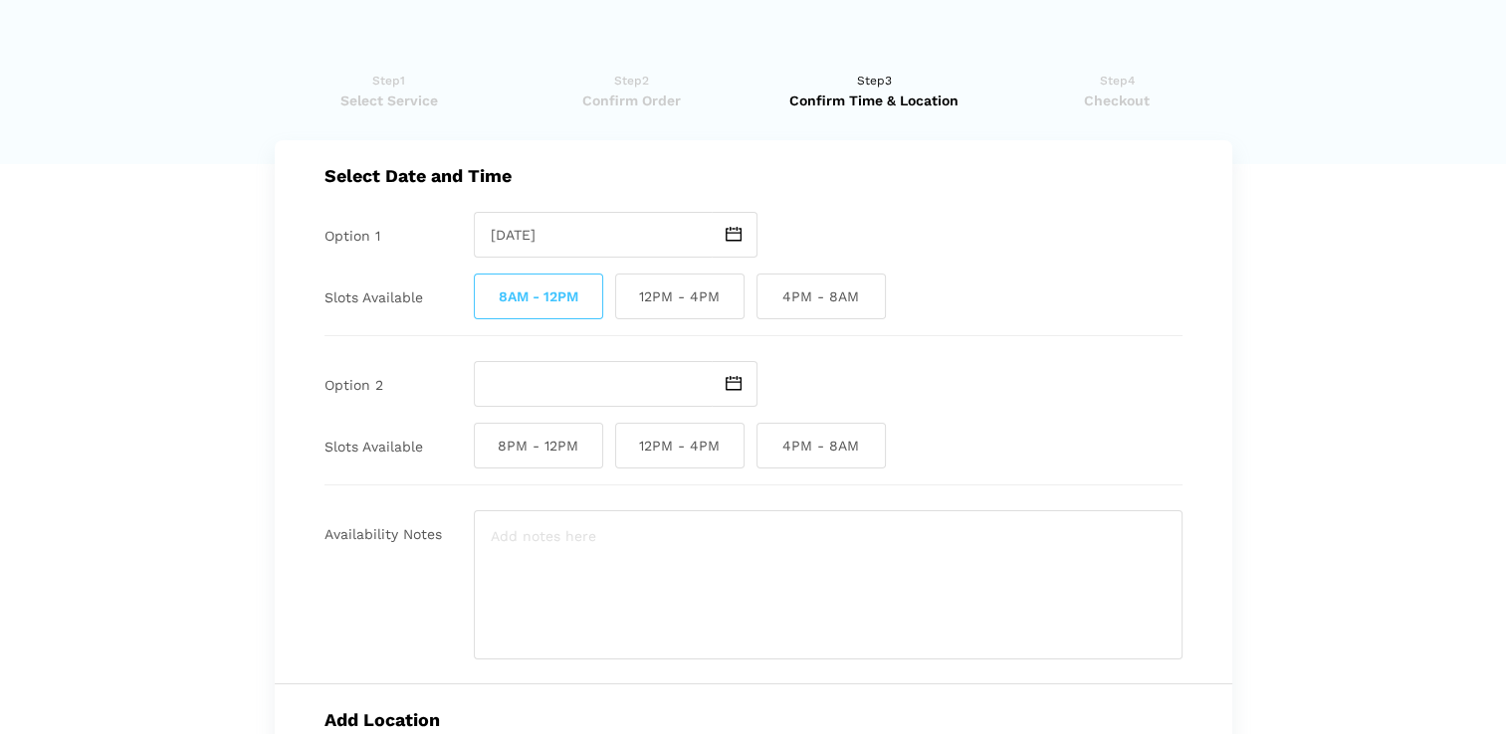
checkbox input "true"
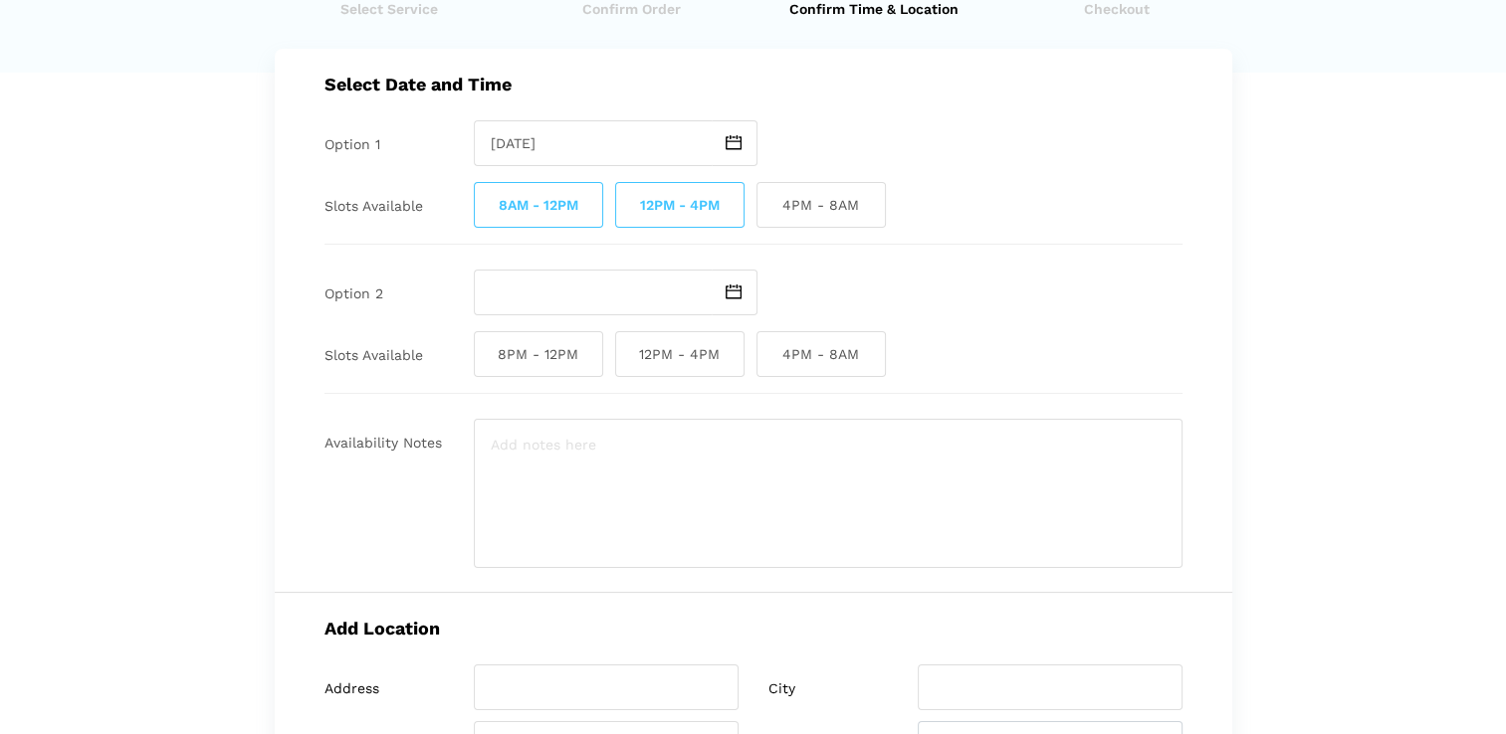
scroll to position [92, 0]
click at [619, 452] on textarea at bounding box center [828, 493] width 709 height 149
type textarea "Will be home all day [DATE]"
click at [732, 141] on img at bounding box center [733, 142] width 16 height 15
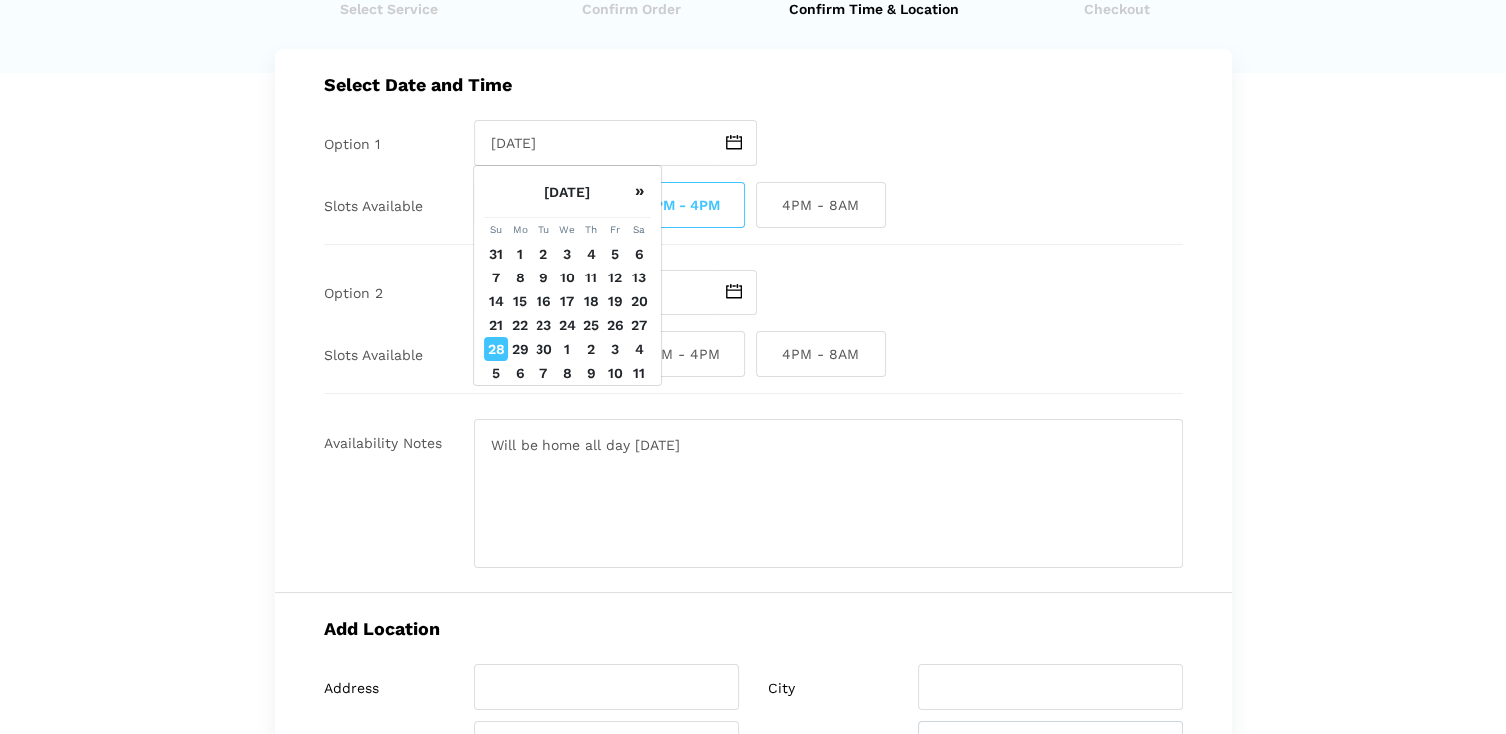
click at [493, 361] on td "28" at bounding box center [496, 349] width 24 height 24
type input "[DATE]"
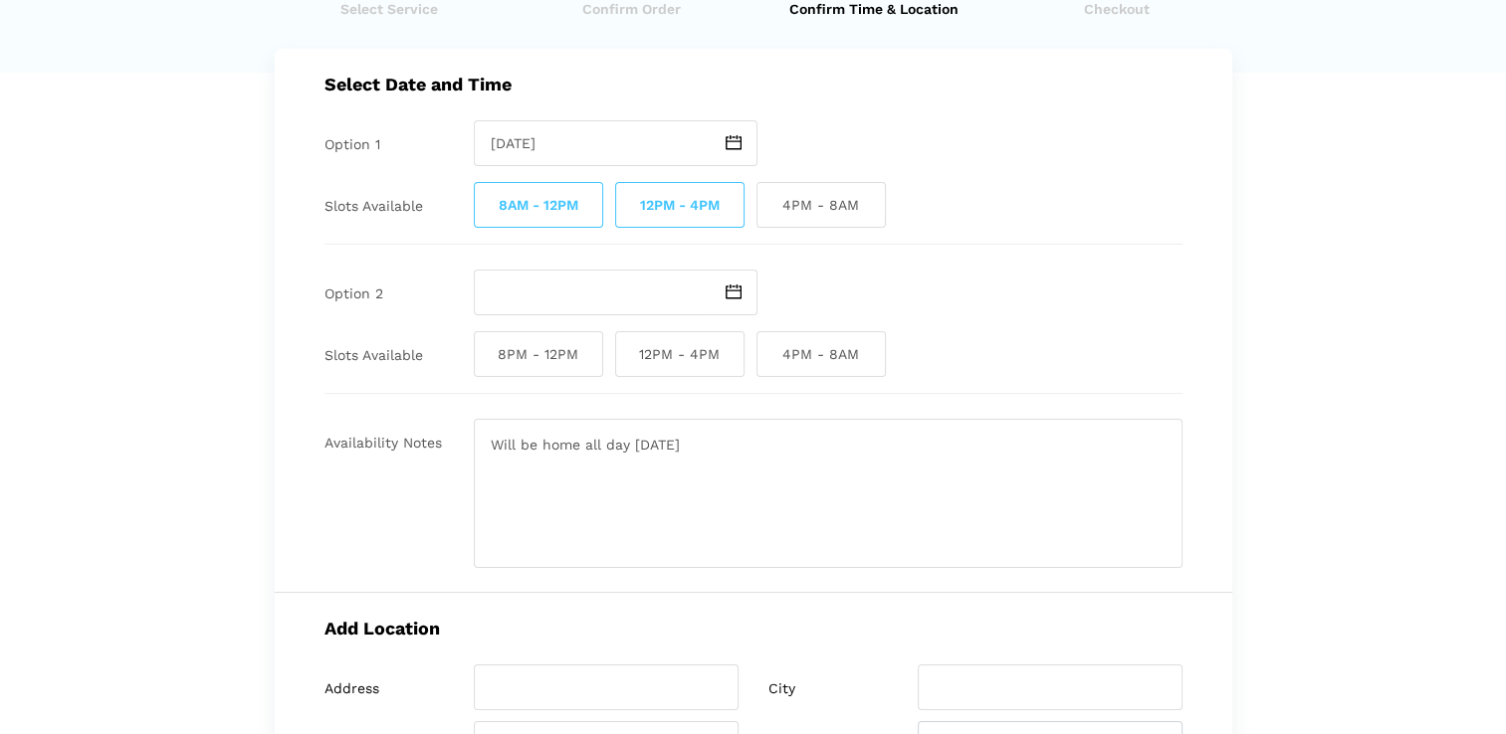
click at [735, 295] on img at bounding box center [733, 292] width 16 height 15
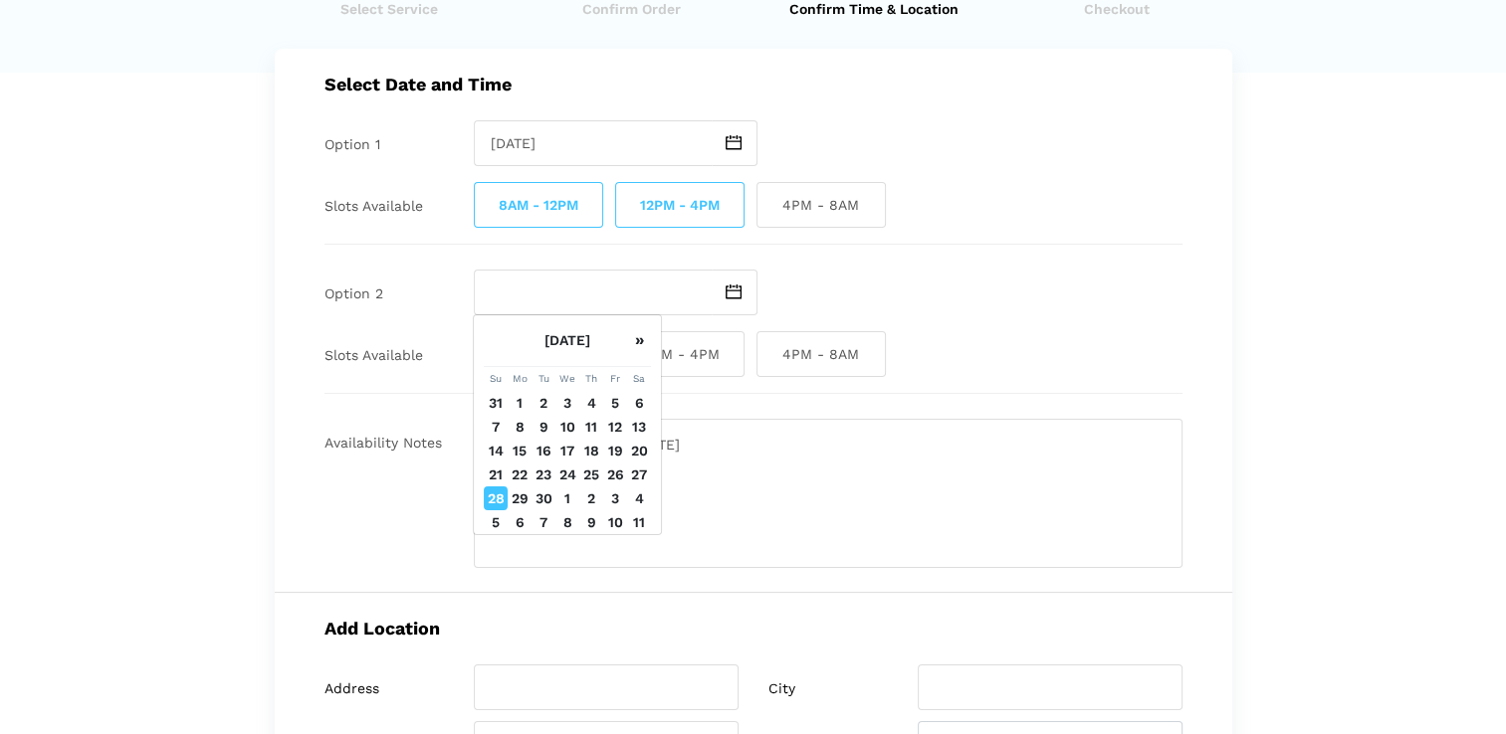
click at [516, 511] on td "29" at bounding box center [520, 499] width 24 height 24
type input "[DATE]"
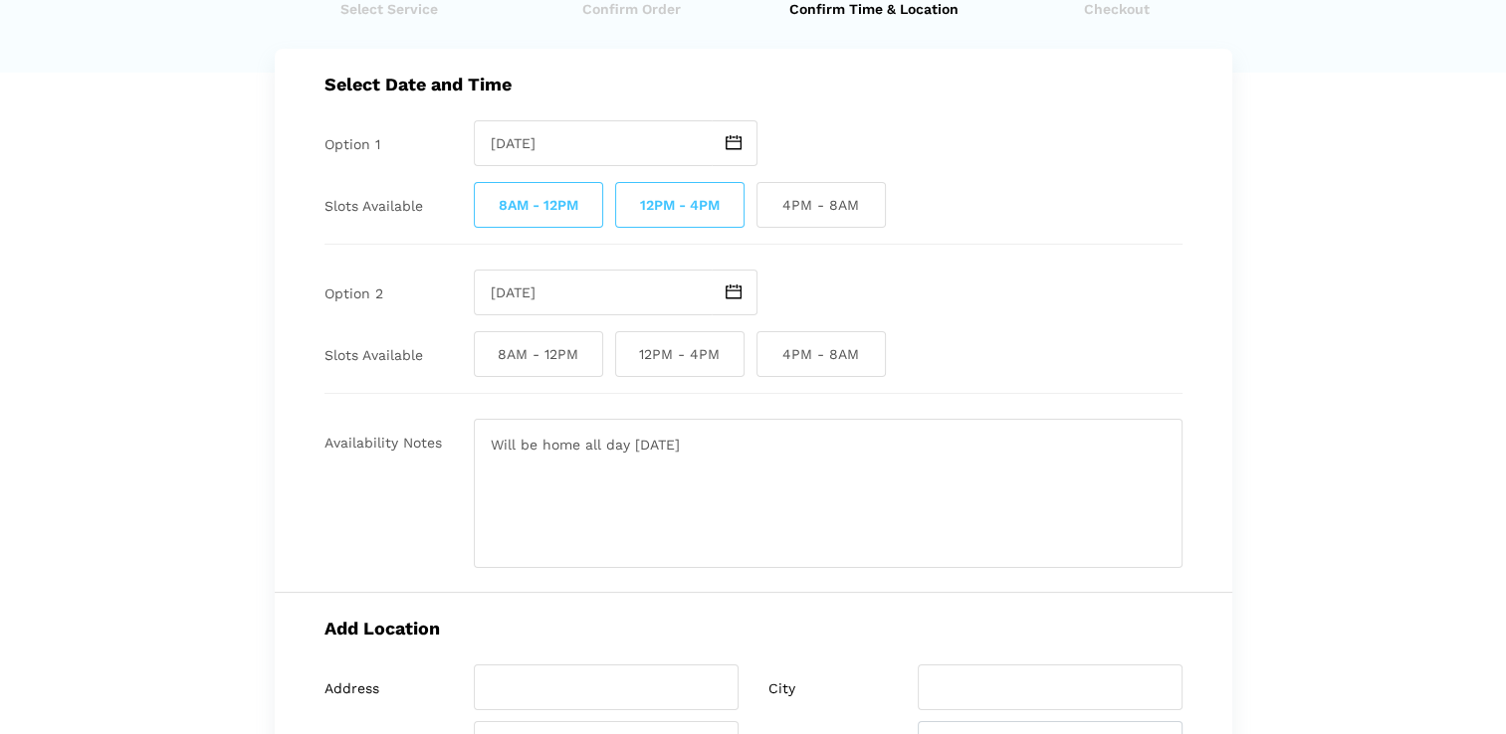
click at [560, 361] on span "8AM - 12PM" at bounding box center [538, 354] width 129 height 46
click at [487, 361] on input "8AM - 12PM" at bounding box center [480, 354] width 13 height 46
checkbox input "true"
click at [656, 355] on span "12PM - 4PM" at bounding box center [679, 354] width 129 height 46
click at [628, 355] on input "12PM - 4PM" at bounding box center [621, 354] width 13 height 46
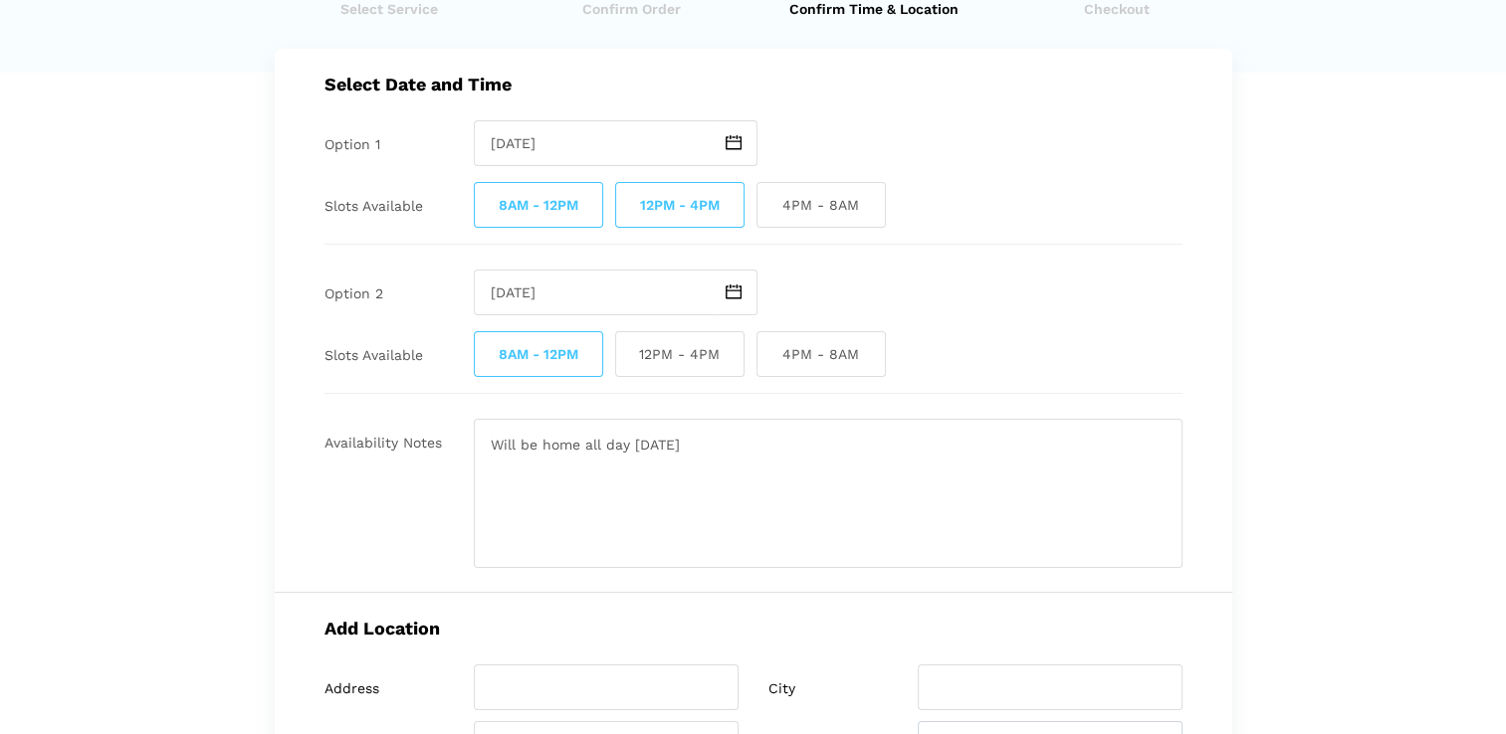
checkbox input "true"
click at [683, 440] on textarea "Will be home all day [DATE]" at bounding box center [828, 493] width 709 height 149
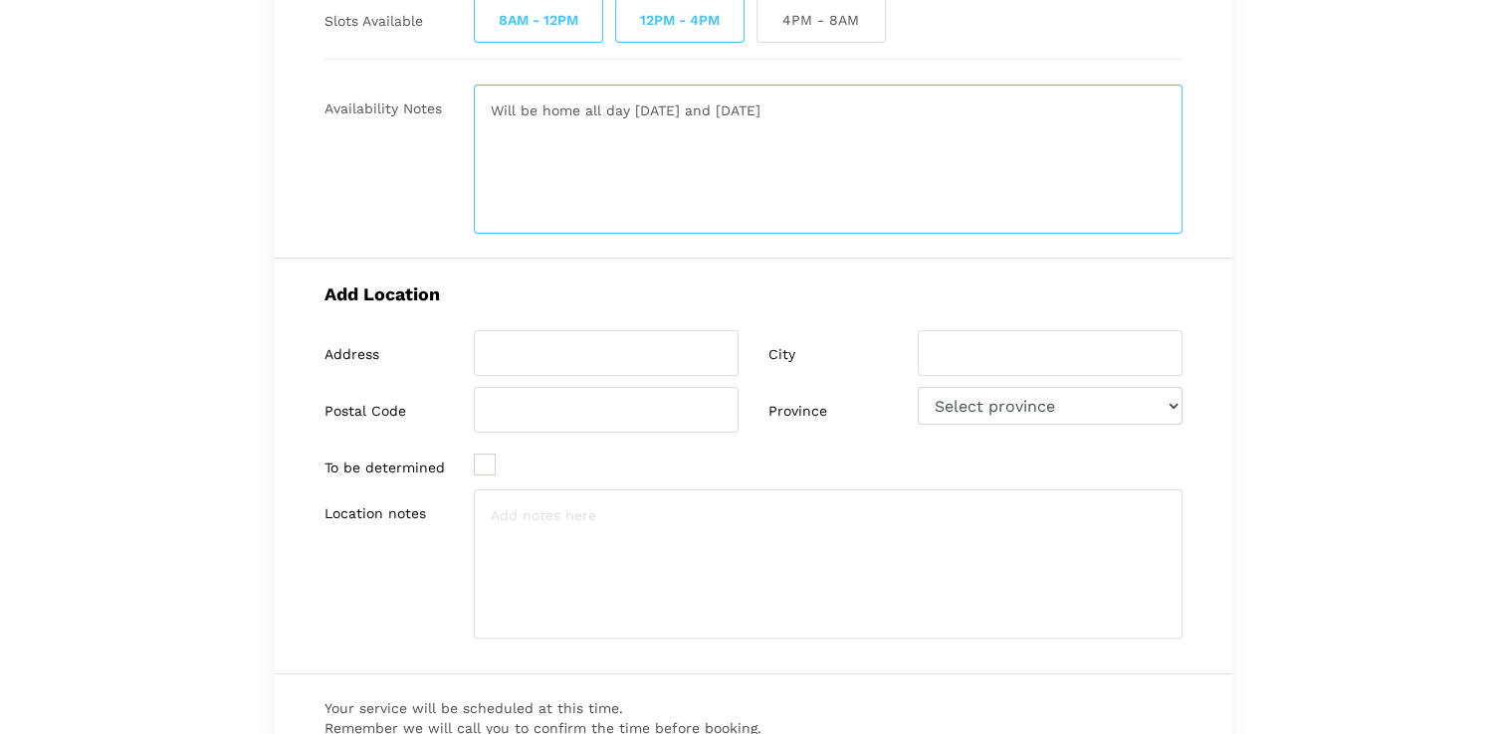
scroll to position [448, 0]
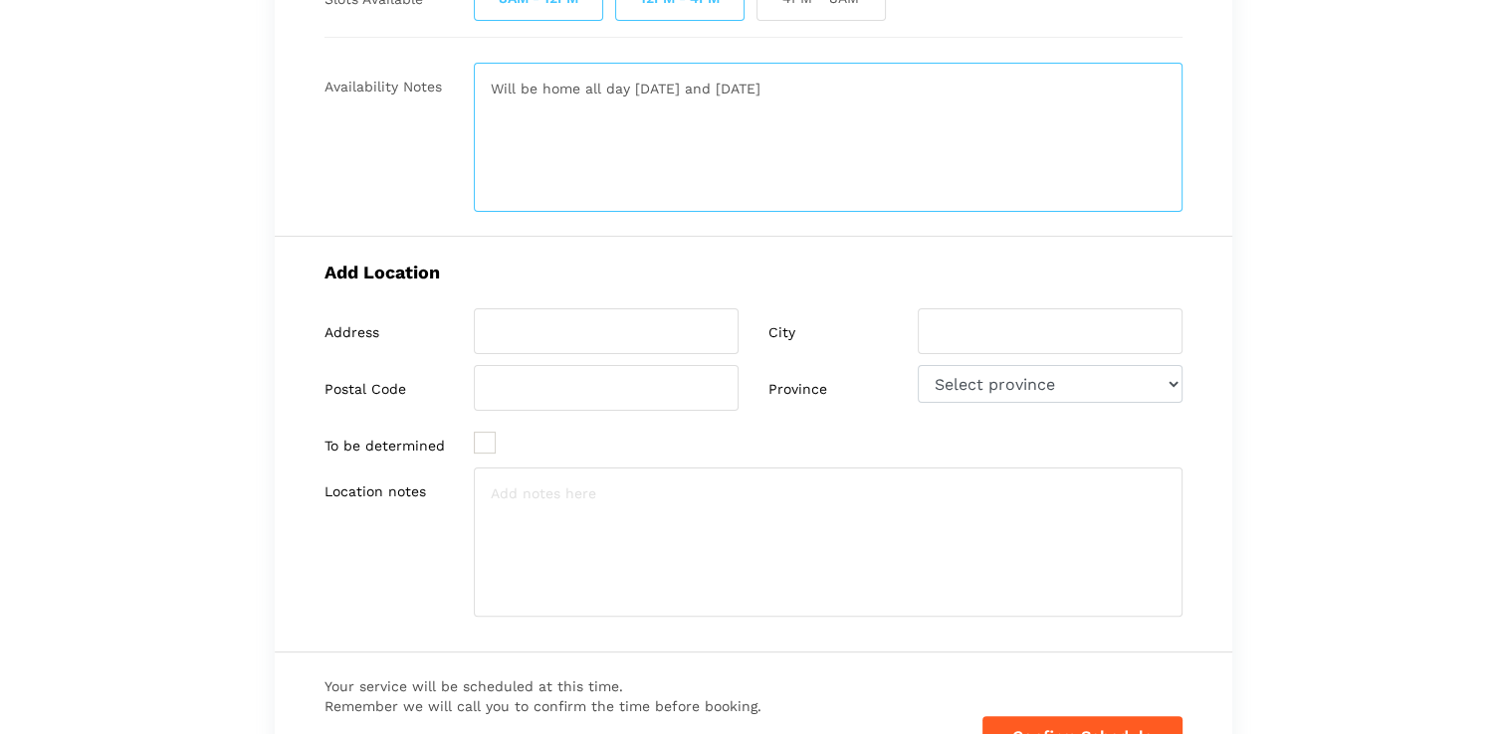
type textarea "Will be home all day [DATE] and [DATE]"
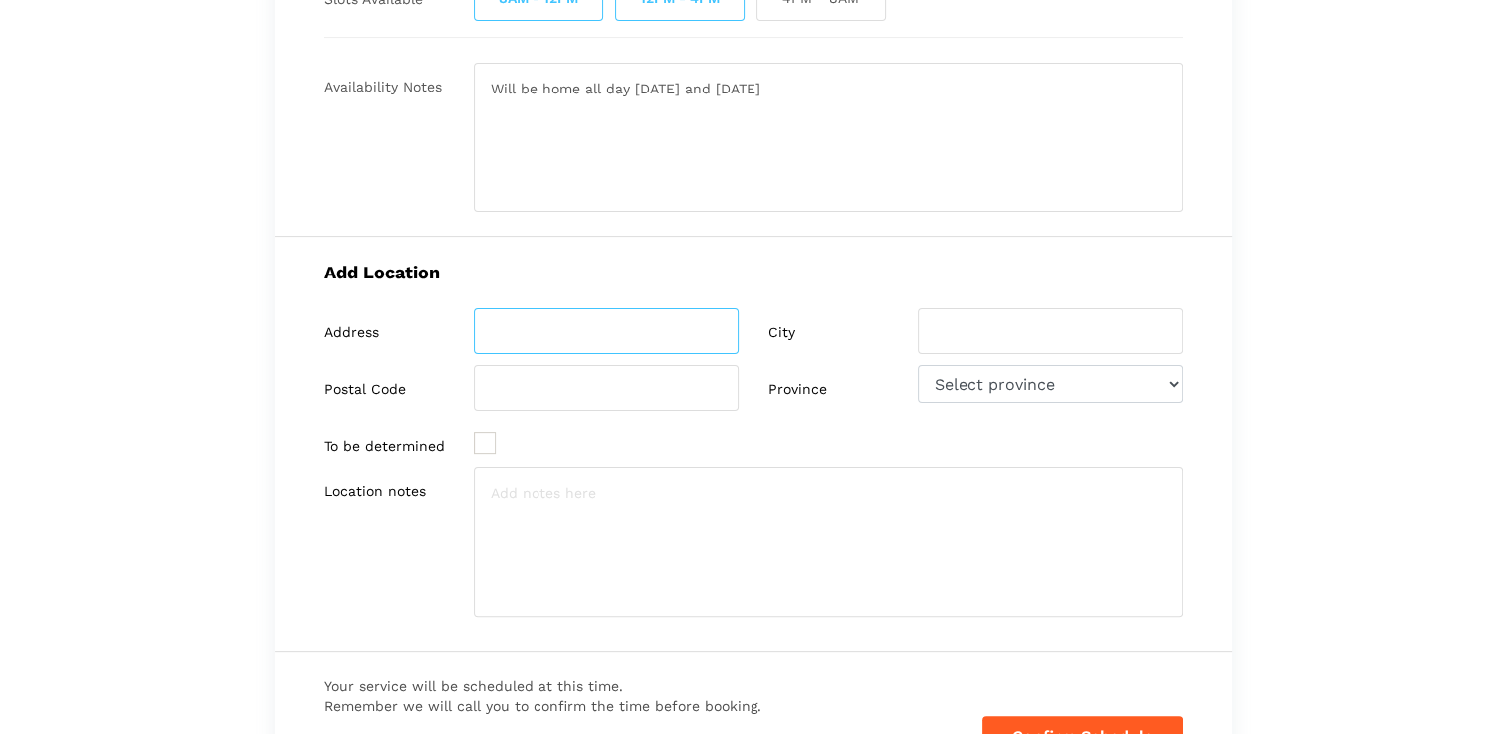
click at [667, 333] on input "search" at bounding box center [606, 332] width 265 height 46
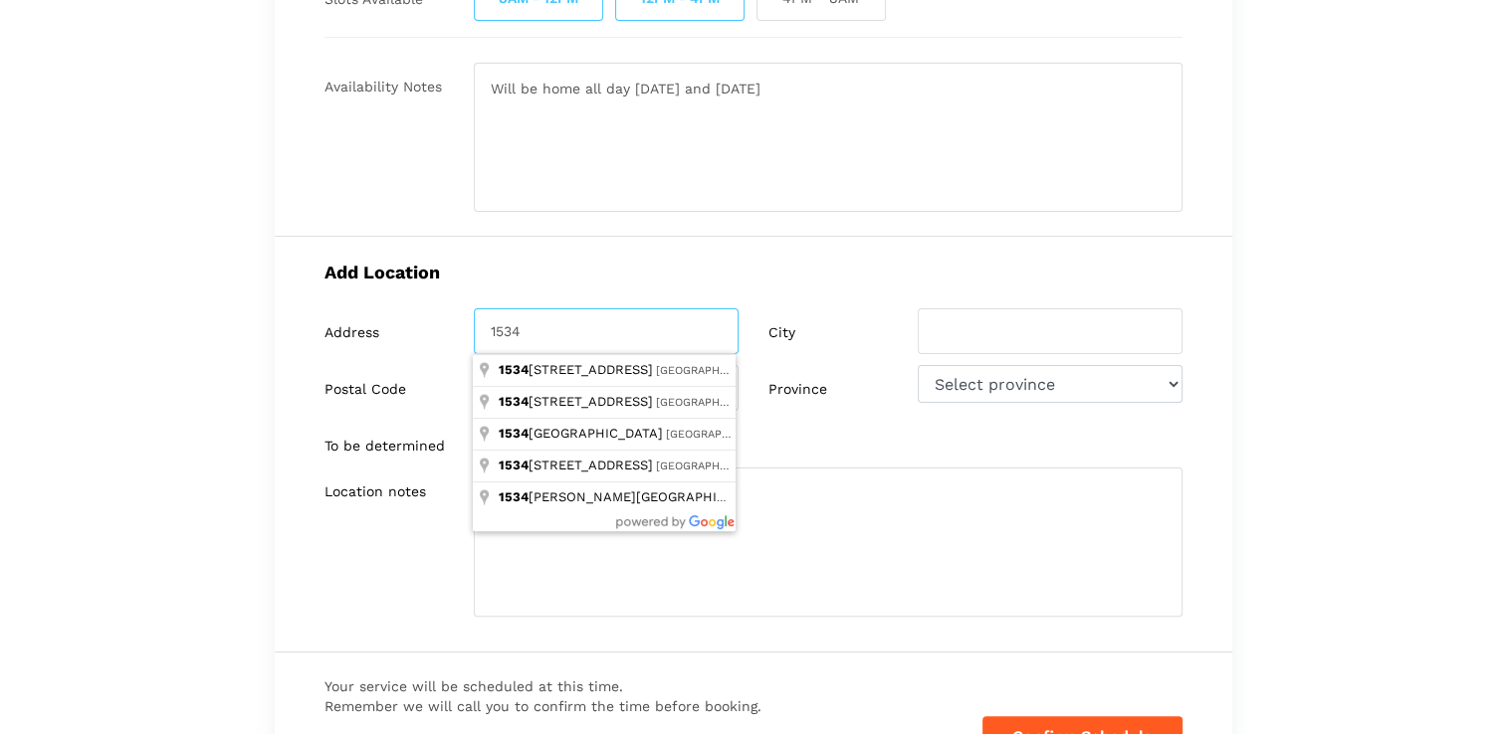
type input "[STREET_ADDRESS]"
select select "BC"
click at [878, 577] on textarea at bounding box center [828, 542] width 709 height 149
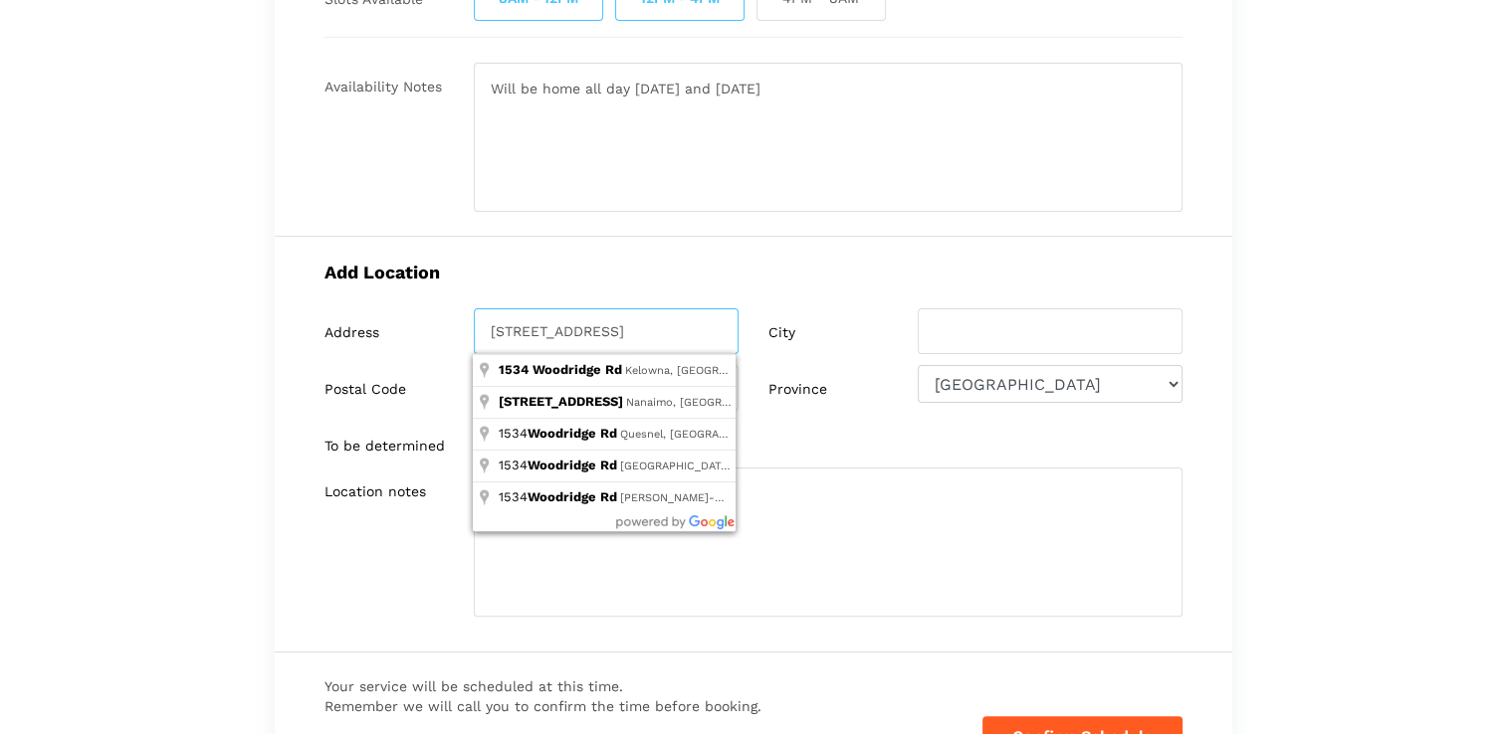
click at [652, 322] on input "[STREET_ADDRESS]" at bounding box center [606, 332] width 265 height 46
type input "[STREET_ADDRESS]"
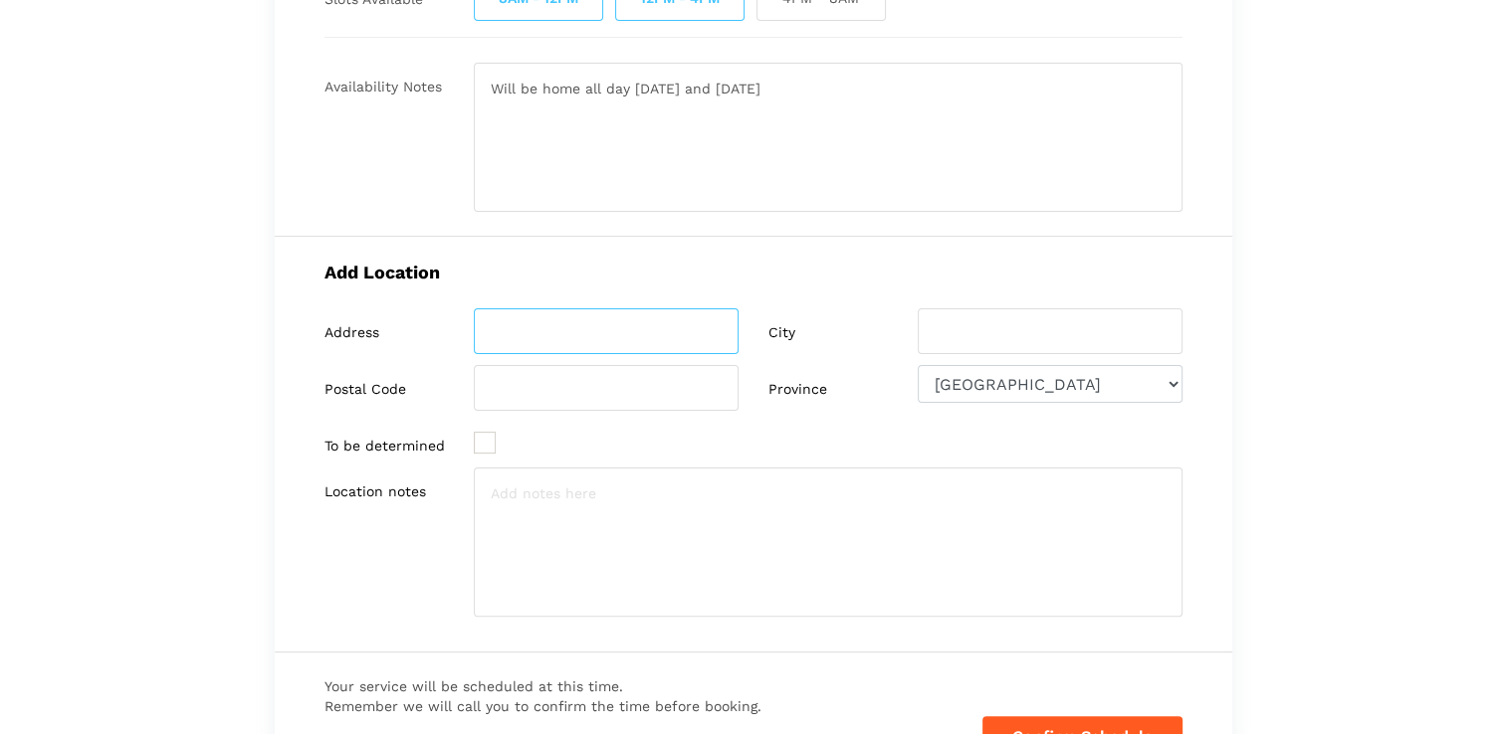
click at [612, 333] on input "search" at bounding box center [606, 332] width 265 height 46
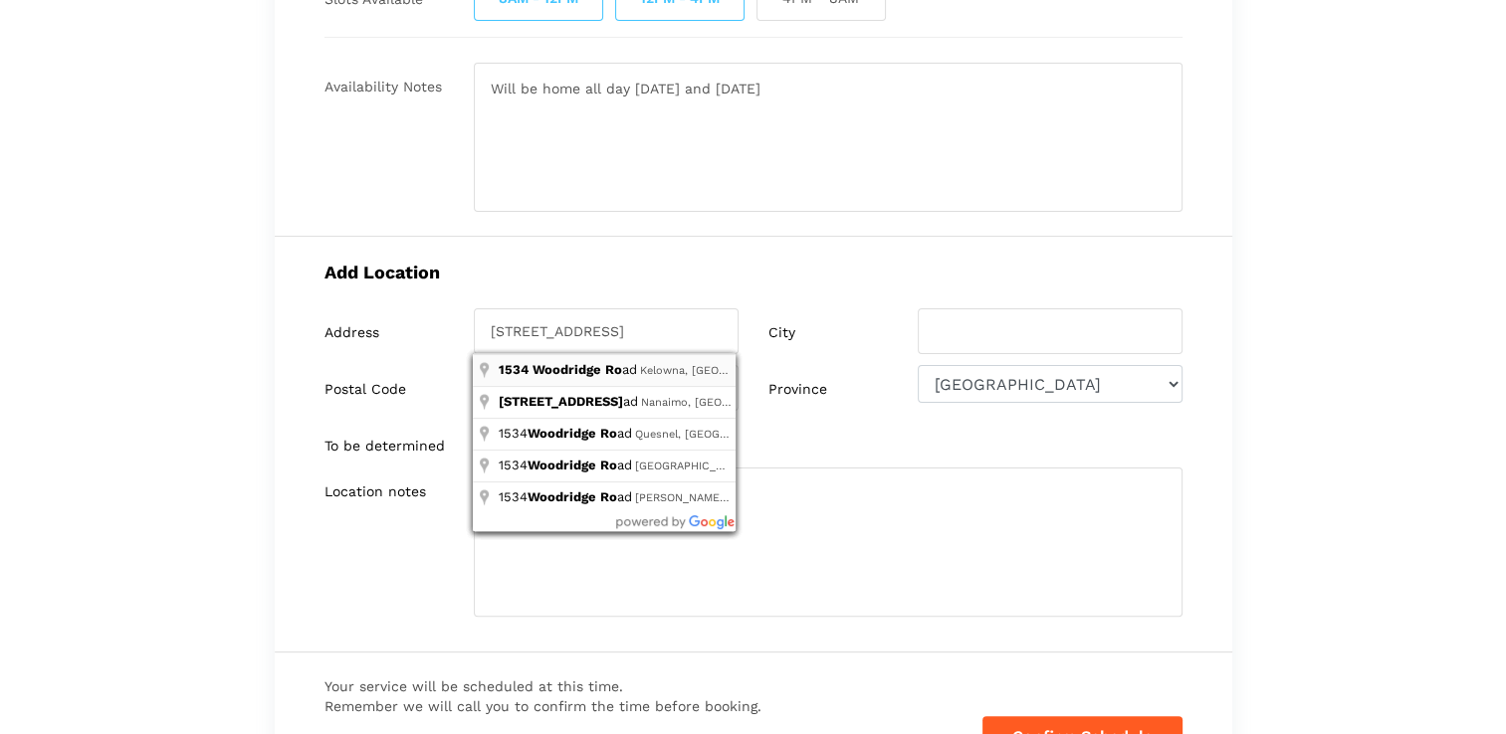
type input "[STREET_ADDRESS]"
type input "Kelowna"
type input "V1W 2Z9"
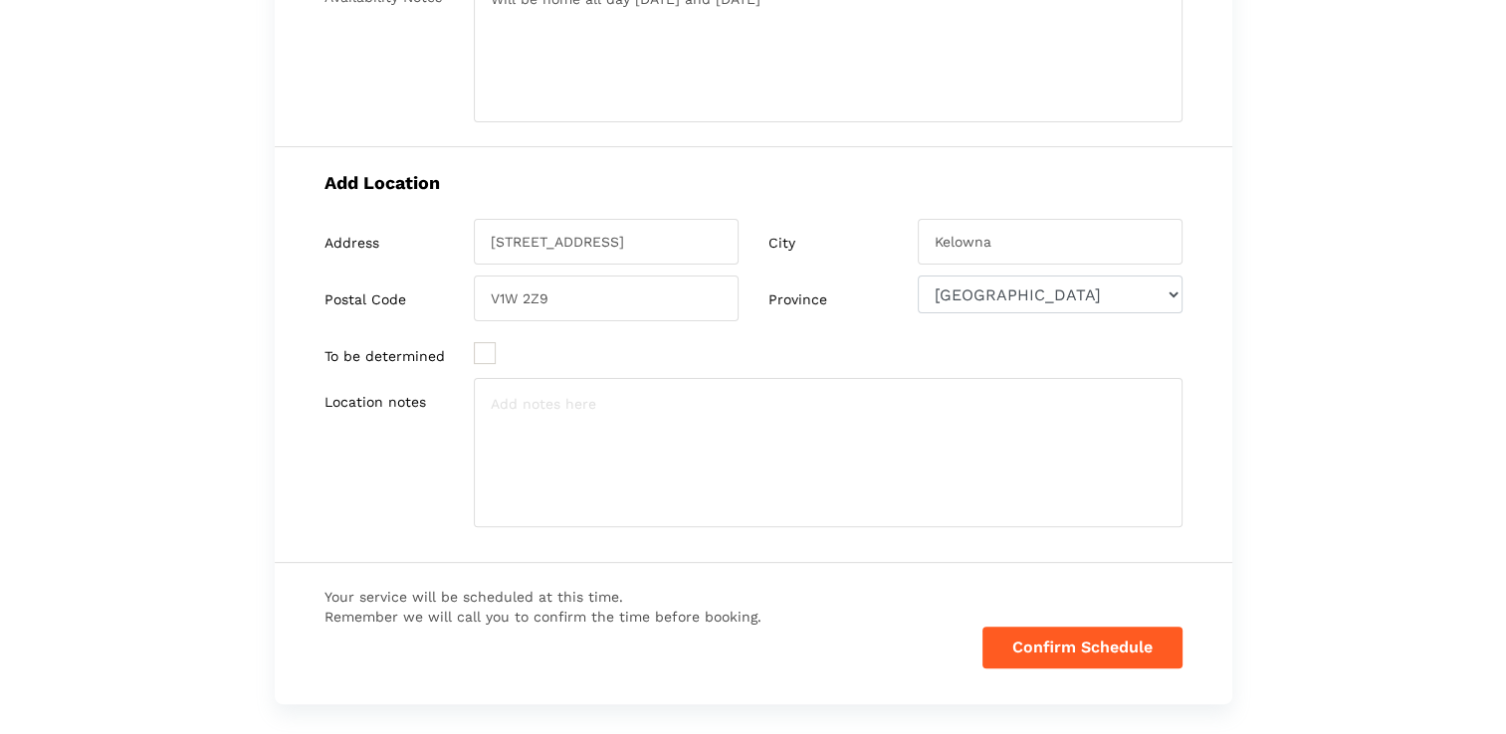
scroll to position [549, 0]
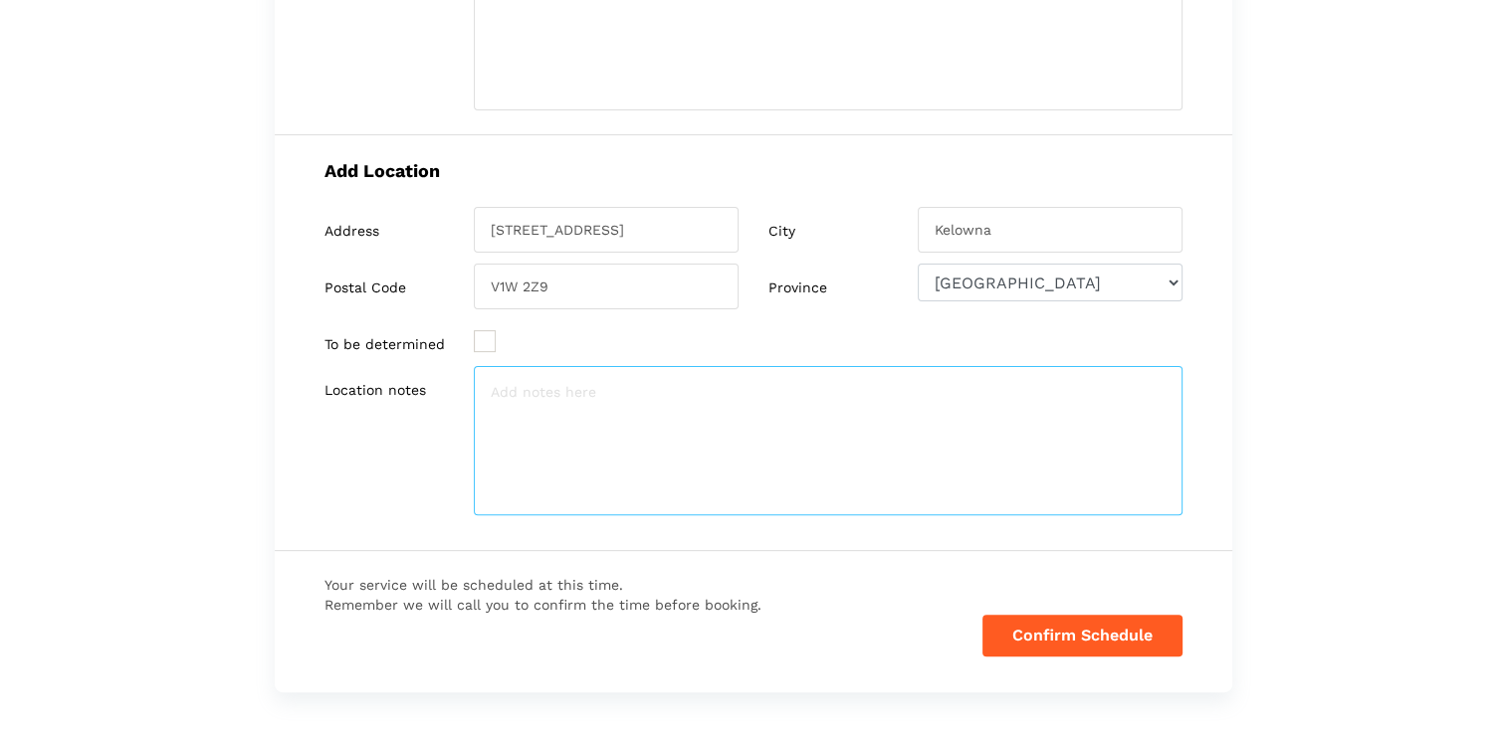
click at [585, 411] on textarea at bounding box center [828, 440] width 709 height 149
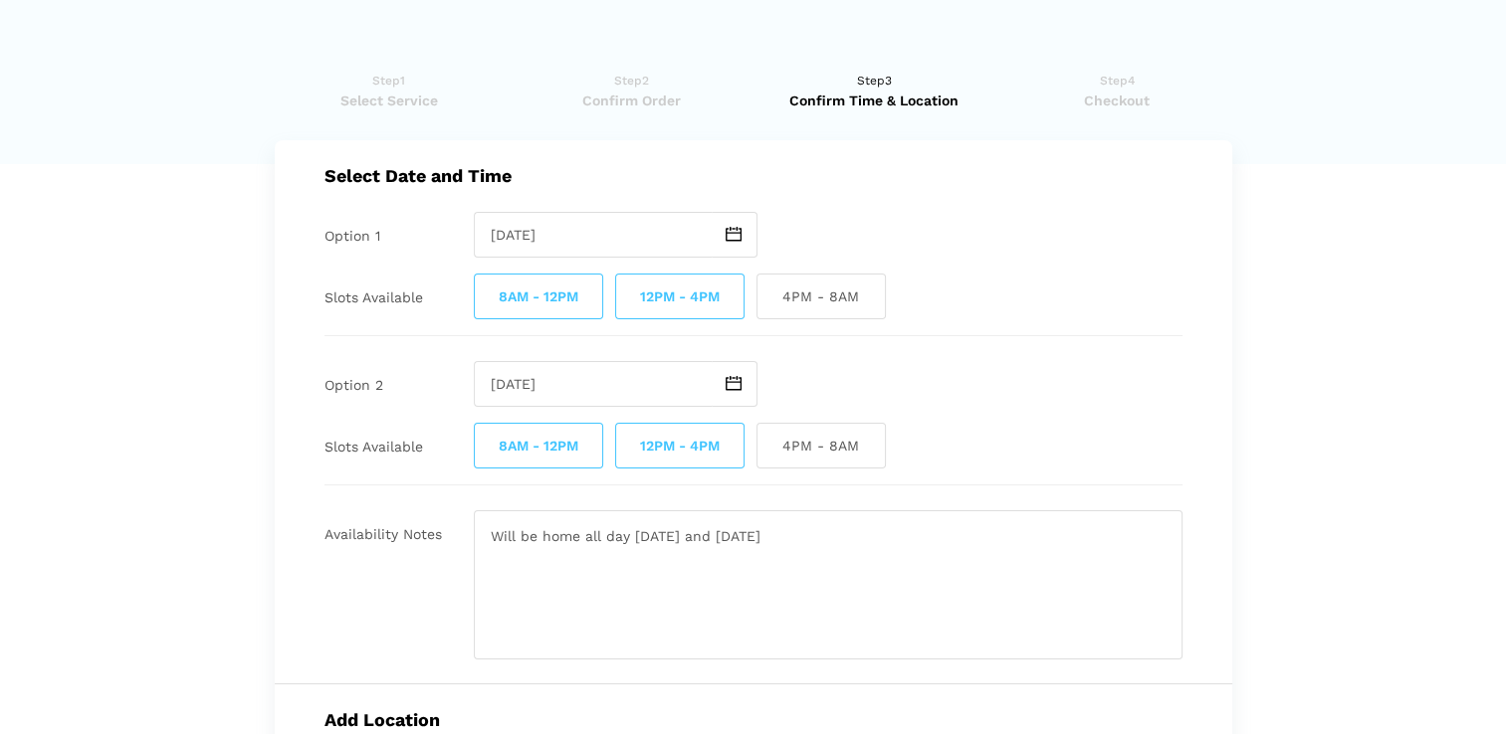
scroll to position [686, 0]
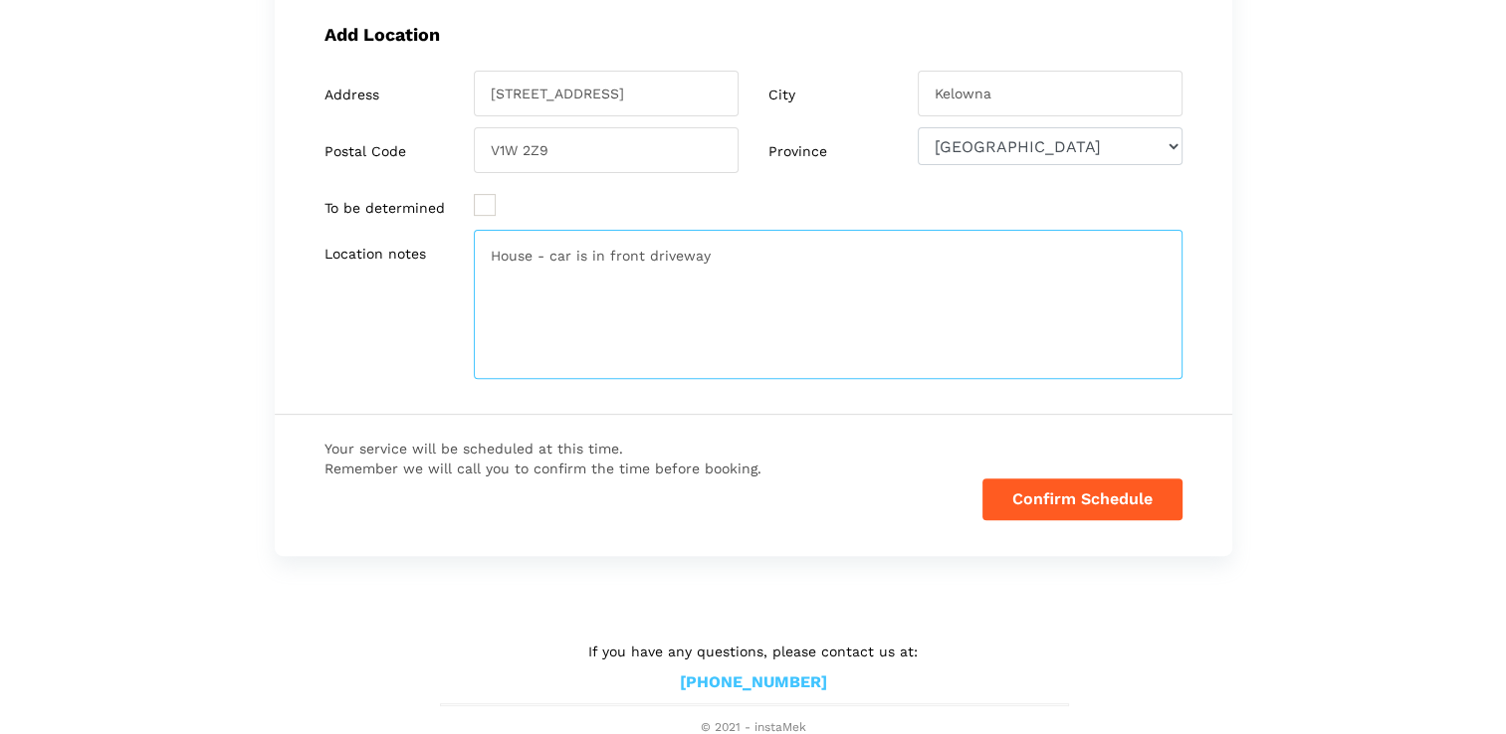
type textarea "House - car is in front driveway"
click at [1039, 502] on button "Confirm Schedule" at bounding box center [1082, 500] width 200 height 42
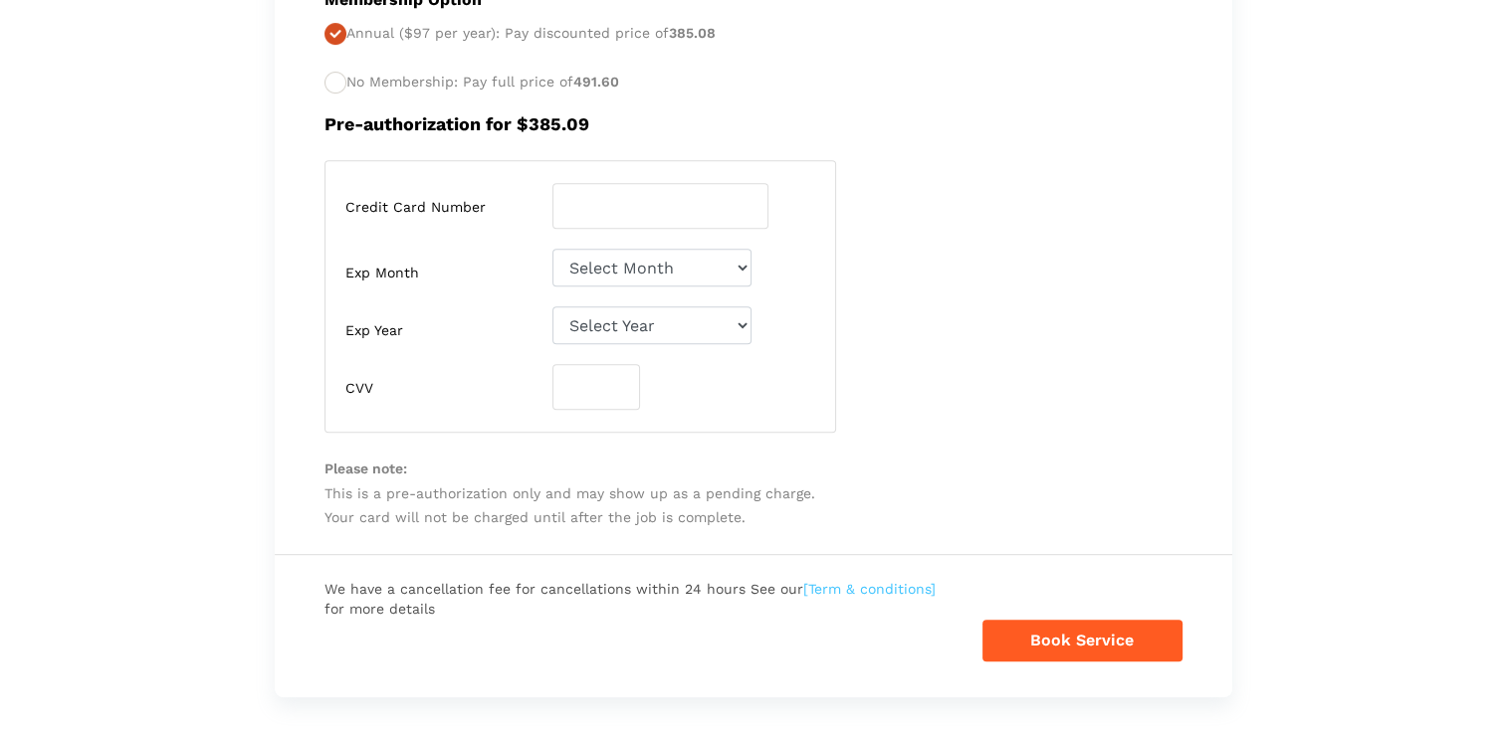
scroll to position [800, 0]
click at [637, 201] on input "number" at bounding box center [660, 206] width 216 height 46
type input "[CREDIT_CARD_NUMBER]"
click at [832, 141] on div "Membership Option Annual ($97 per year): Pay discounted price of 385.08 No Memb…" at bounding box center [753, 255] width 957 height 600
click at [673, 268] on select "Select Month [DATE]-[DATE]-[DATE]-[DATE]-[DATE]-[DATE]-[DATE]-[DATE]-[DATE]-[DA…" at bounding box center [651, 268] width 199 height 38
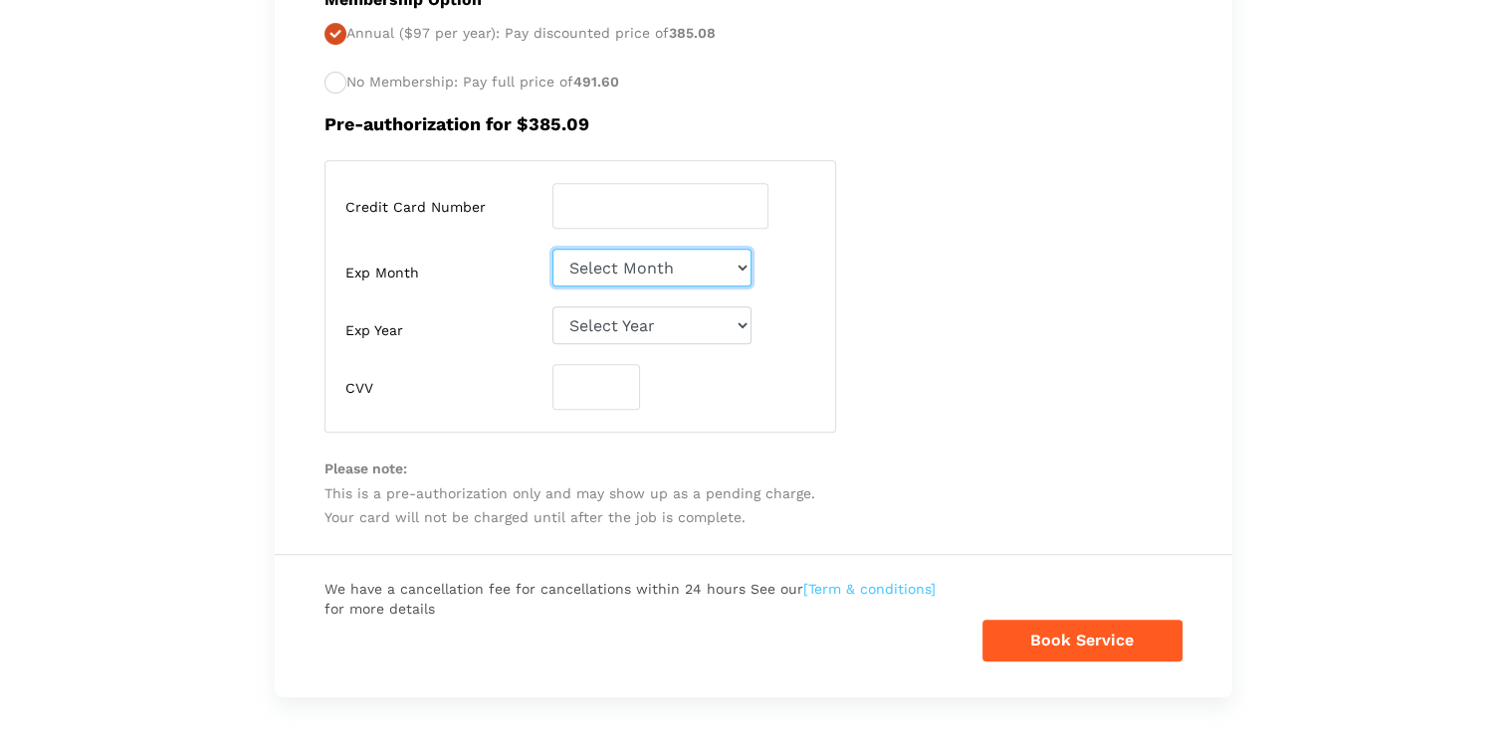
select select "06"
click at [552, 249] on select "Select Month [DATE]-[DATE]-[DATE]-[DATE]-[DATE]-[DATE]-[DATE]-[DATE]-[DATE]-[DA…" at bounding box center [651, 268] width 199 height 38
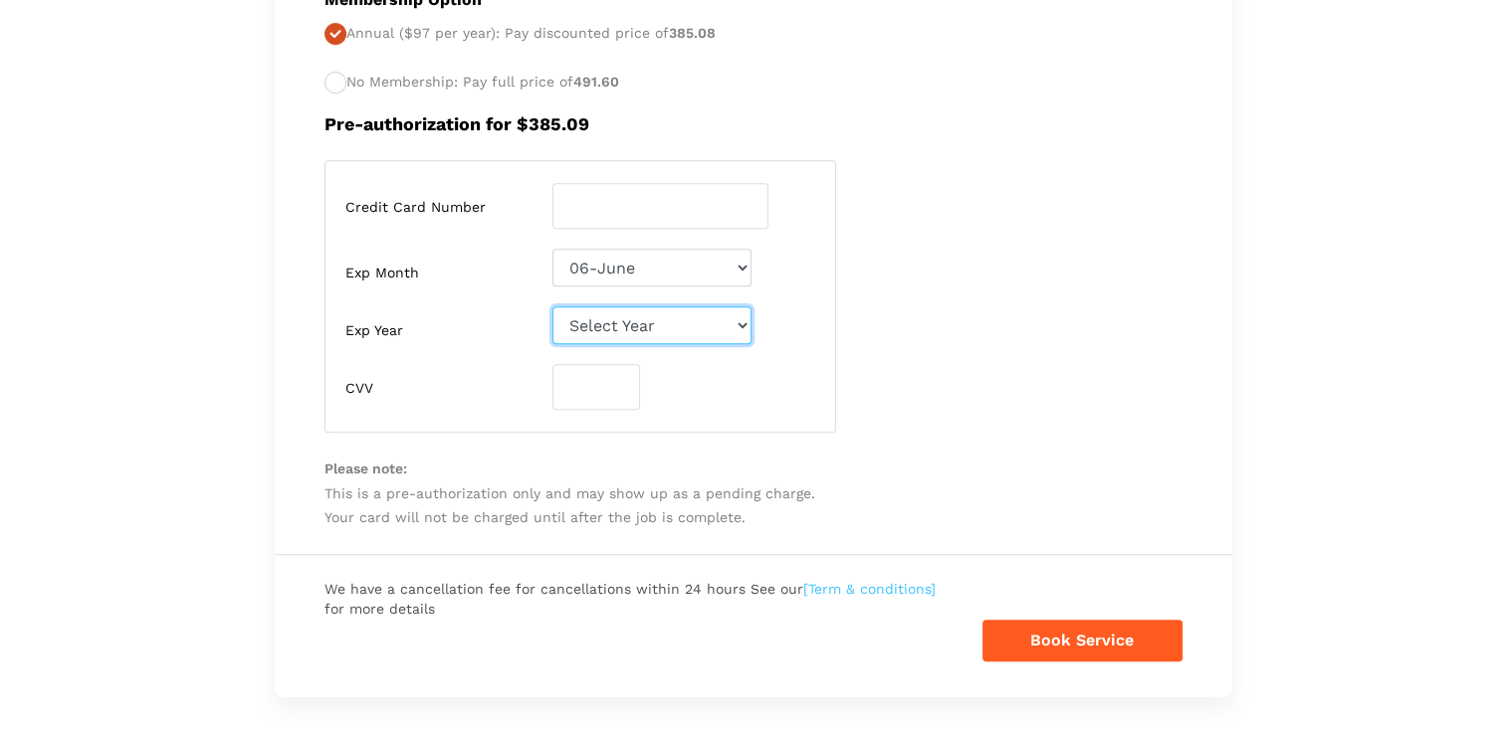
click at [653, 326] on select "Select Year [DATE] 2026 2027 2028 2029 2030 2031 2032 2033 2034 2035 2036 2037 …" at bounding box center [651, 326] width 199 height 38
select select "2029"
click at [552, 307] on select "Select Year [DATE] 2026 2027 2028 2029 2030 2031 2032 2033 2034 2035 2036 2037 …" at bounding box center [651, 326] width 199 height 38
click at [594, 392] on input "number" at bounding box center [596, 387] width 88 height 46
type input "039"
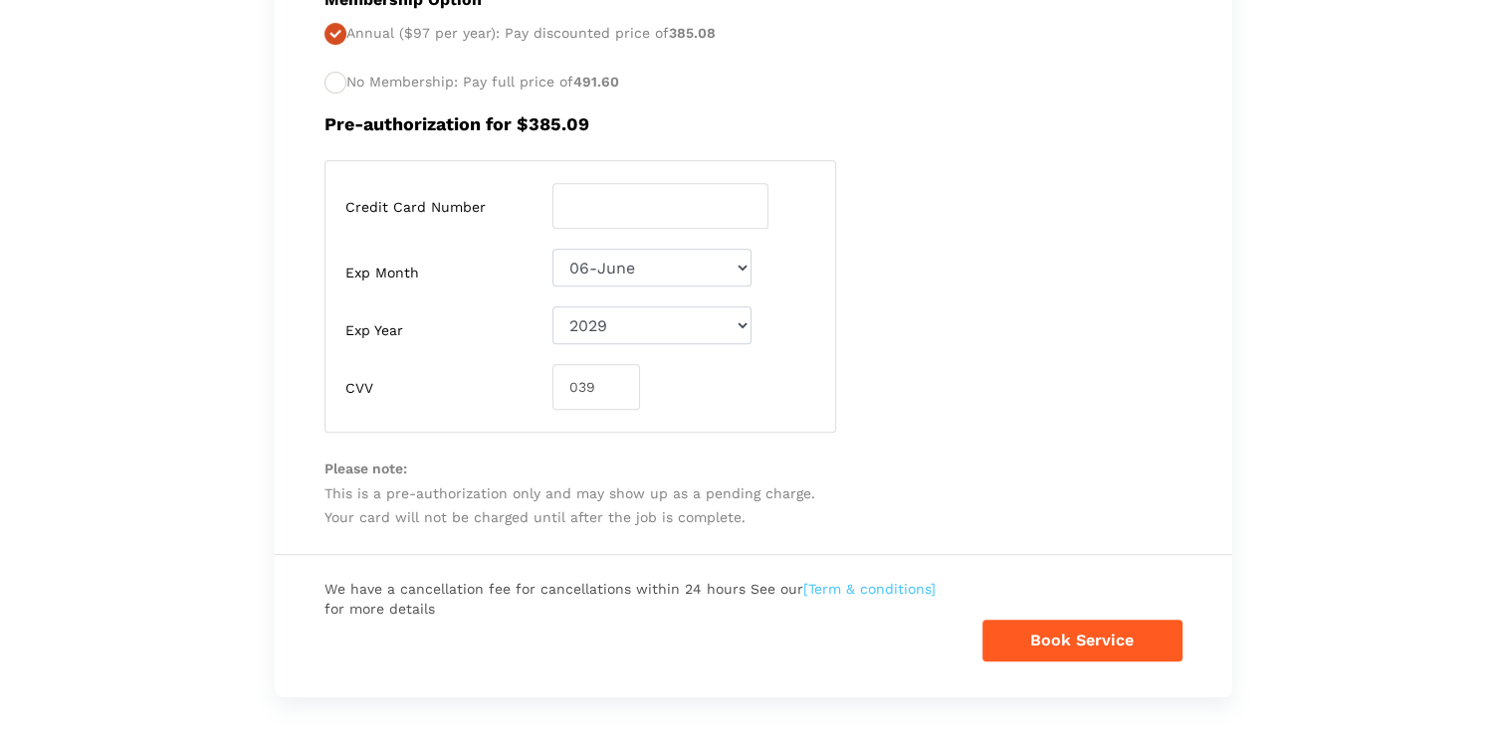
click at [951, 350] on div "Credit Card Number [CREDIT_CARD_NUMBER] Exp Month Select Month [DATE]-[DATE]-Ma…" at bounding box center [753, 296] width 888 height 273
click at [1065, 635] on button "Book Service" at bounding box center [1082, 641] width 200 height 42
